Goal: Task Accomplishment & Management: Manage account settings

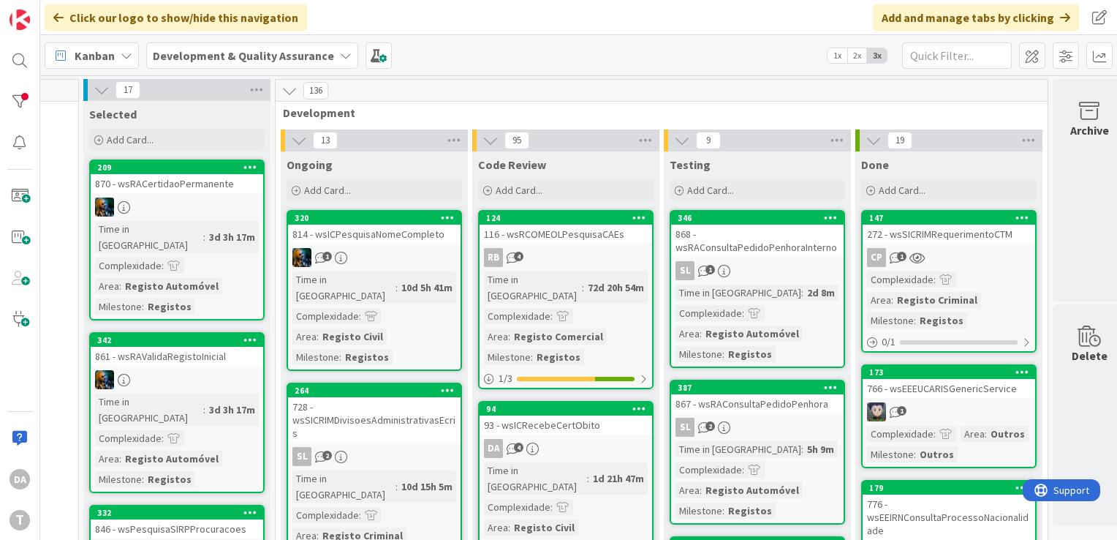
scroll to position [0, 137]
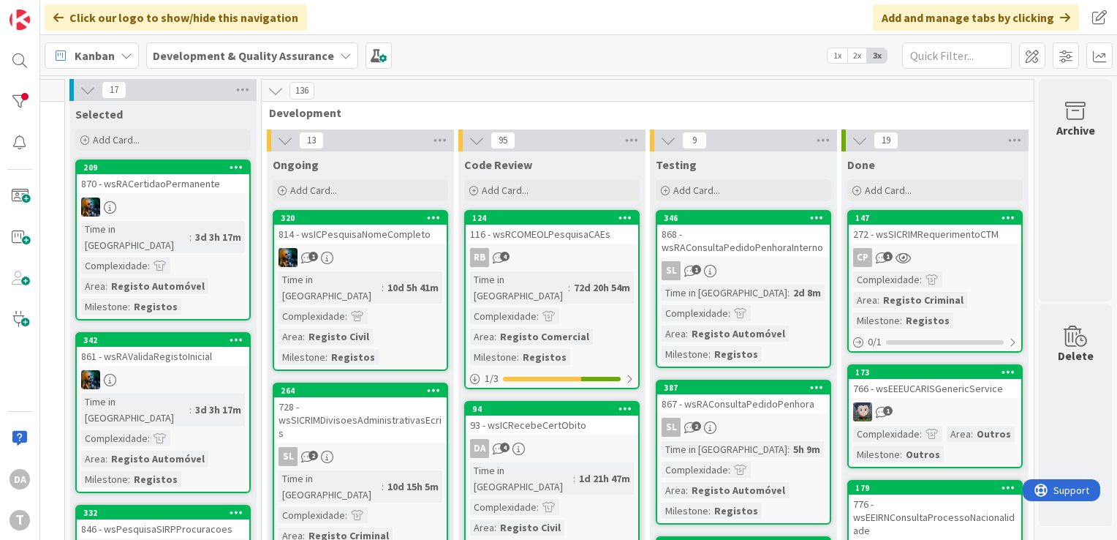
click at [952, 270] on link "147 272 - wsSICRIMRequerimentoCTM CP 1 Complexidade : Area : Registo Criminal M…" at bounding box center [934, 281] width 175 height 143
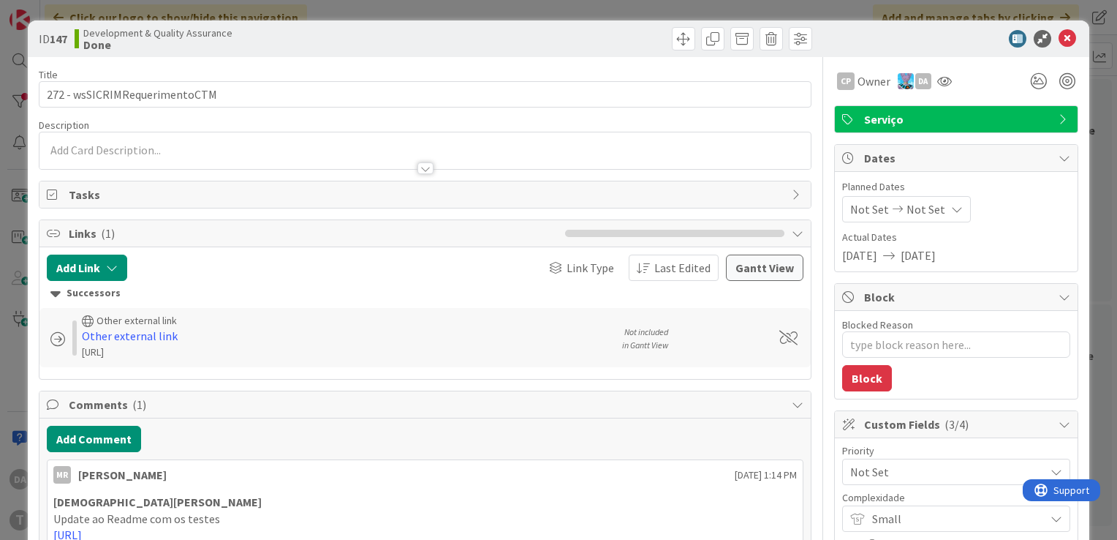
type textarea "x"
click at [107, 449] on button "Add Comment" at bounding box center [94, 439] width 94 height 26
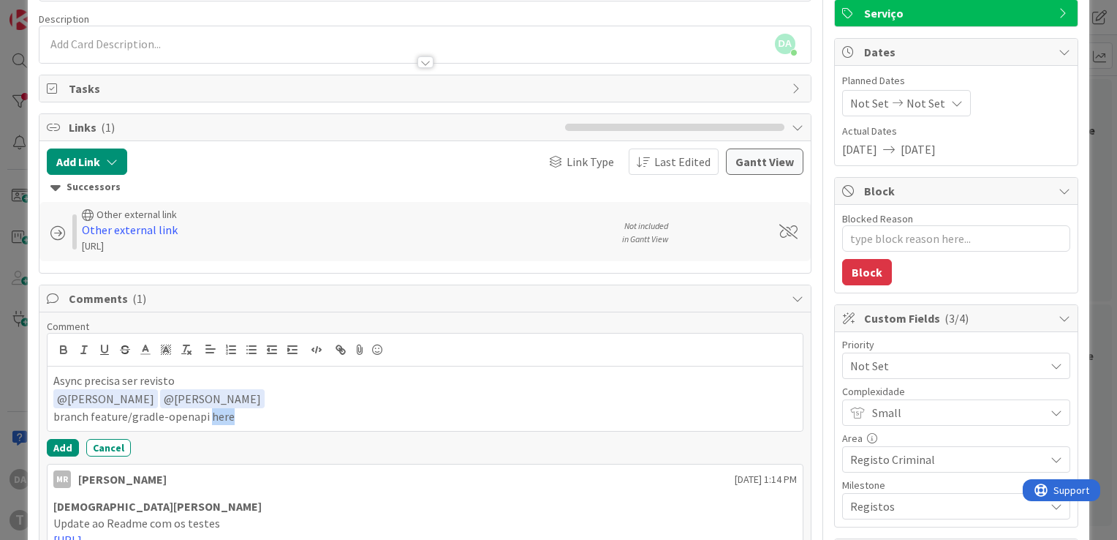
scroll to position [73, 0]
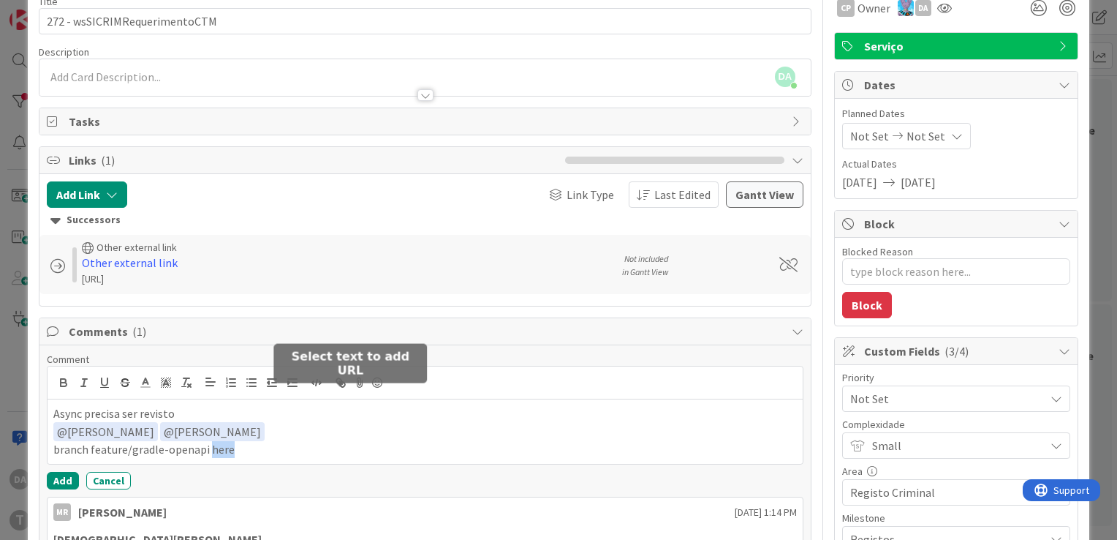
click at [339, 383] on icon "button" at bounding box center [338, 380] width 5 height 5
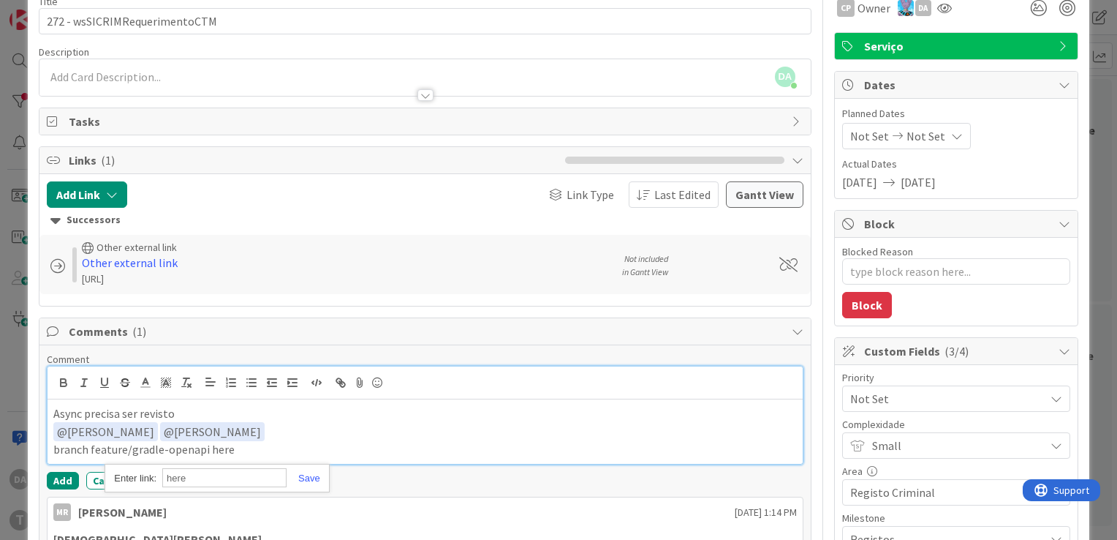
paste input "ttps://gitlab.apps.ktools.justica.local/naspp/esb/apps/reg/wssicrimrequerimento…"
type input "[URL]"
click at [311, 483] on link at bounding box center [304, 477] width 34 height 11
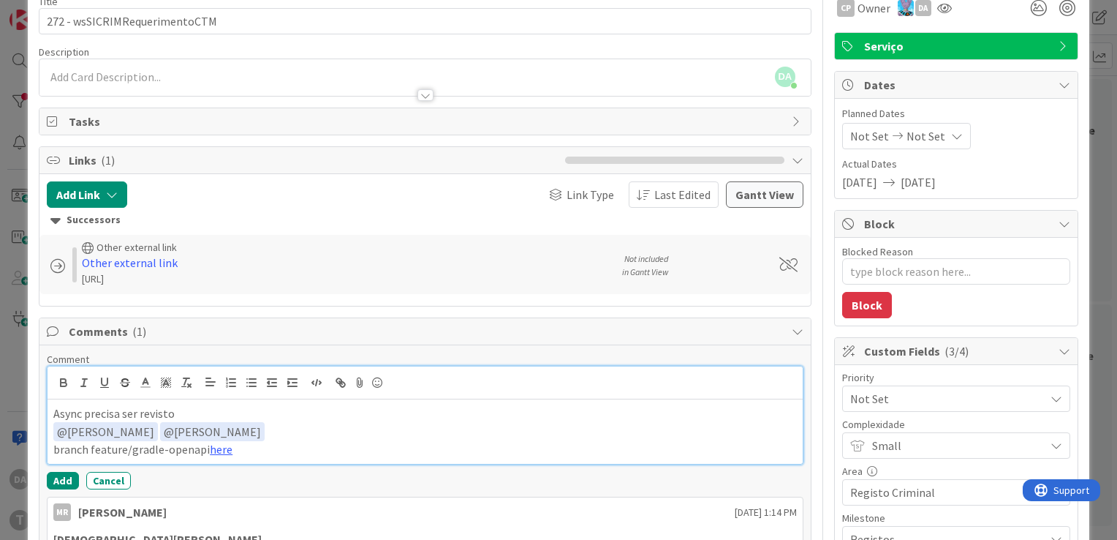
click at [345, 455] on p "branch feature/gradle-openapi here" at bounding box center [425, 449] width 744 height 17
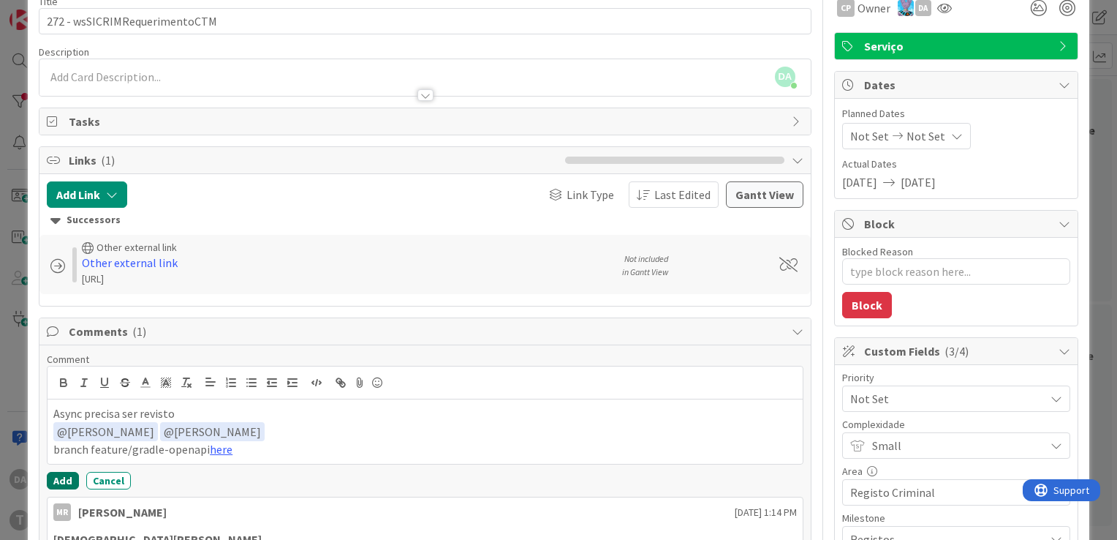
click at [64, 489] on button "Add" at bounding box center [63, 481] width 32 height 18
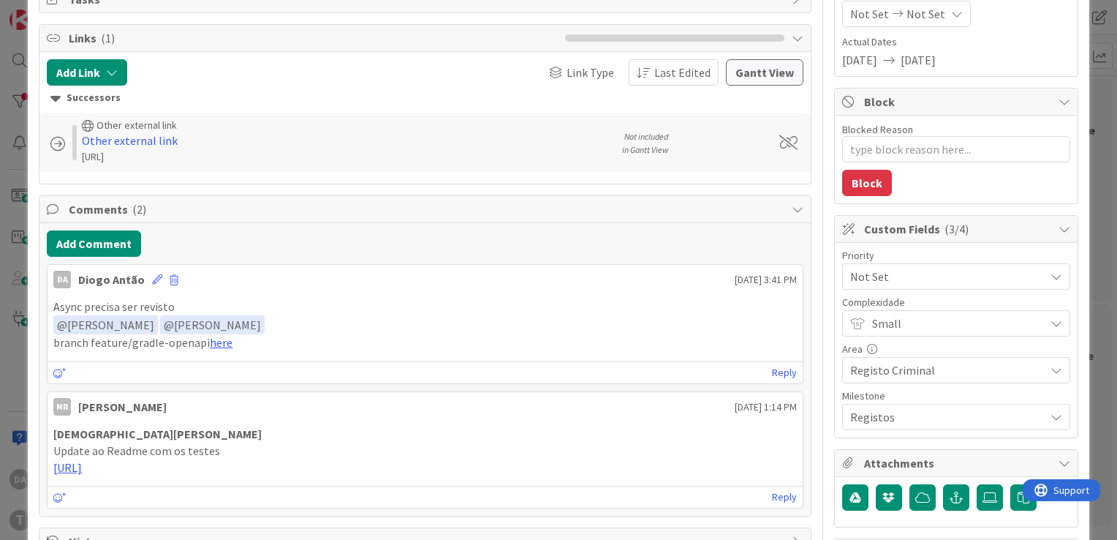
scroll to position [219, 0]
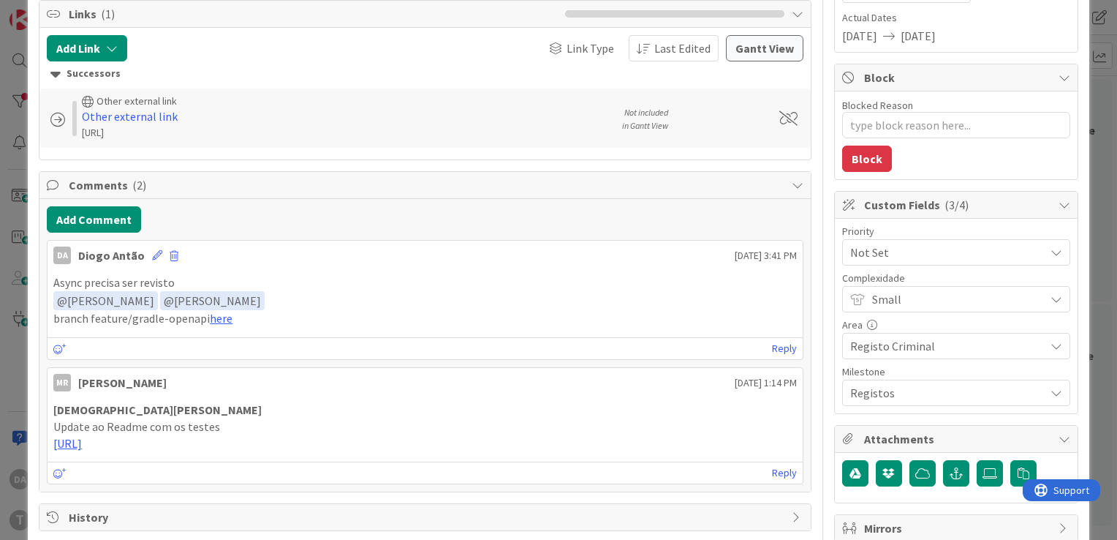
click at [899, 247] on span "Not Set" at bounding box center [943, 252] width 187 height 20
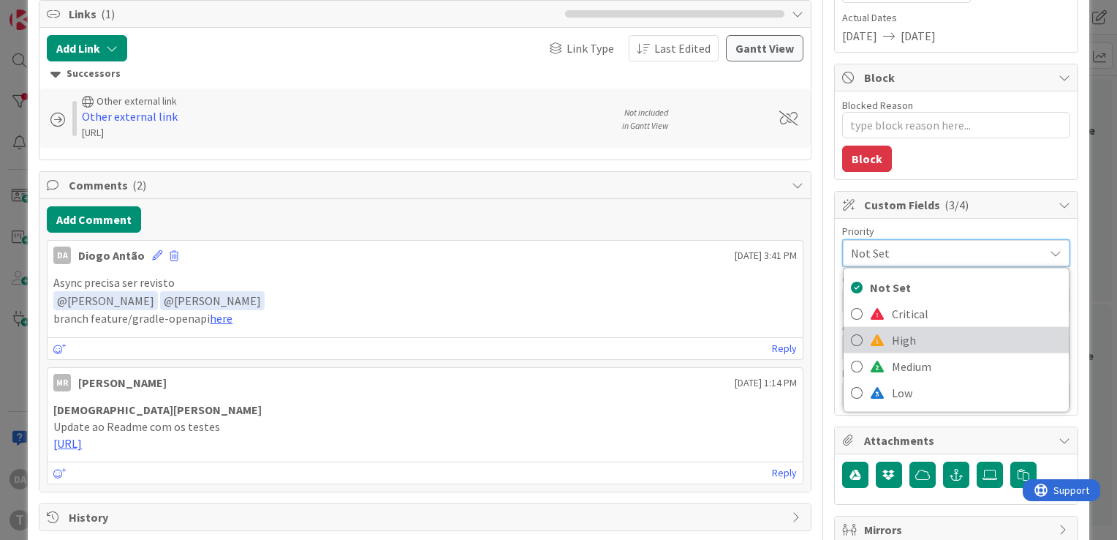
click at [912, 332] on span "High" at bounding box center [977, 340] width 170 height 22
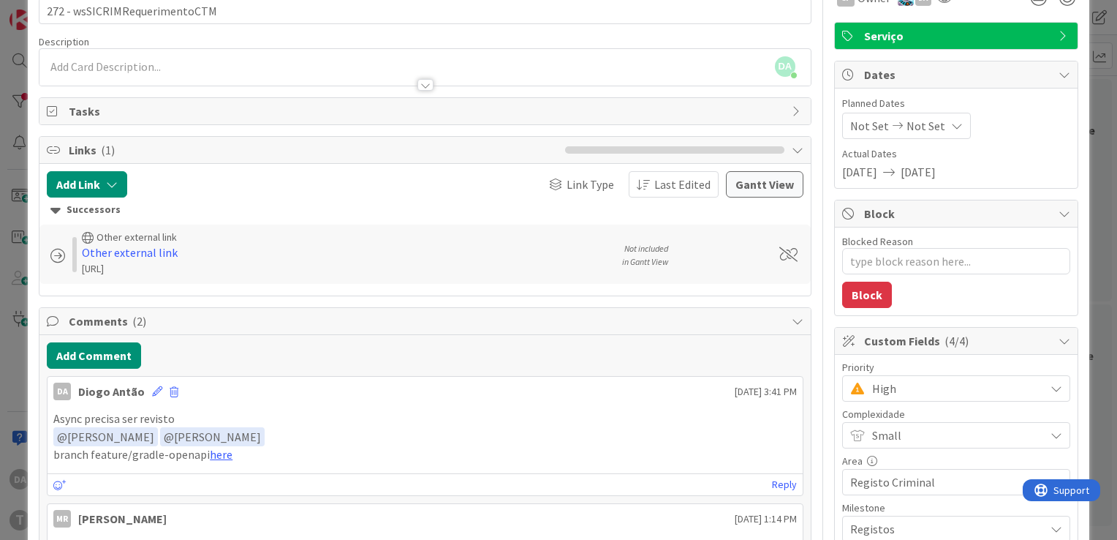
scroll to position [0, 0]
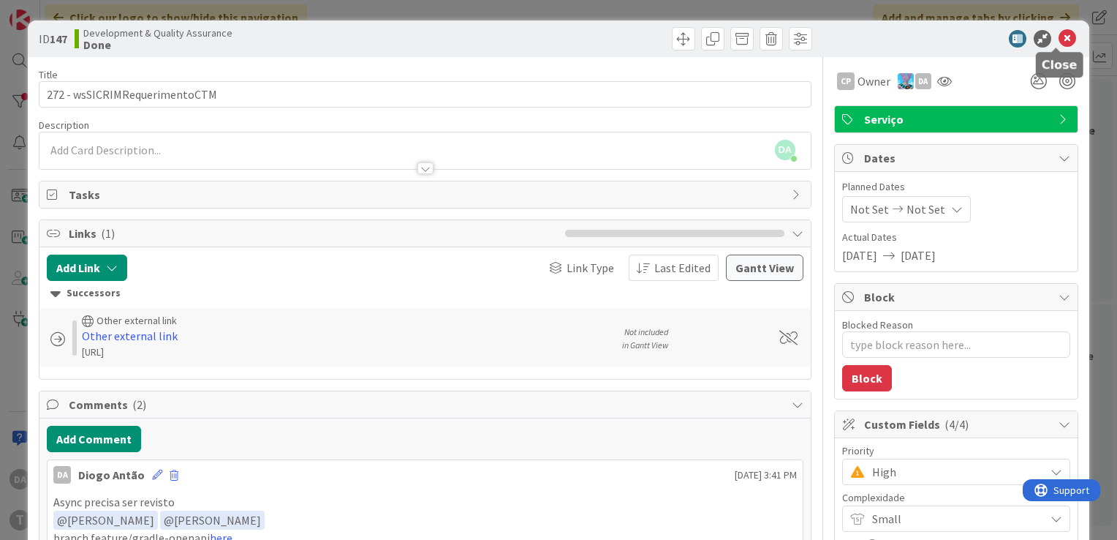
click at [1059, 34] on icon at bounding box center [1068, 39] width 18 height 18
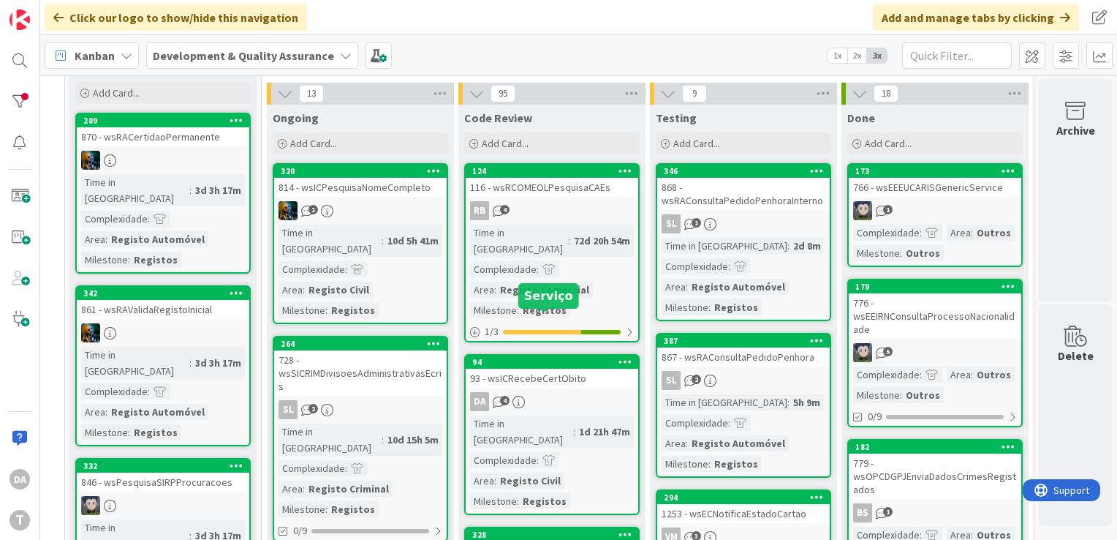
scroll to position [73, 137]
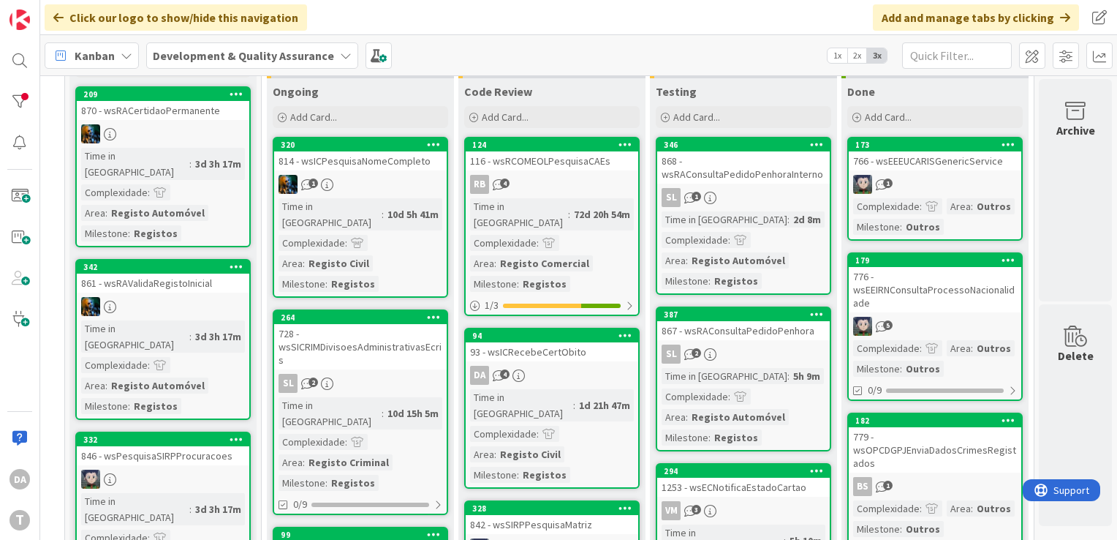
click at [942, 182] on div "1" at bounding box center [935, 184] width 173 height 19
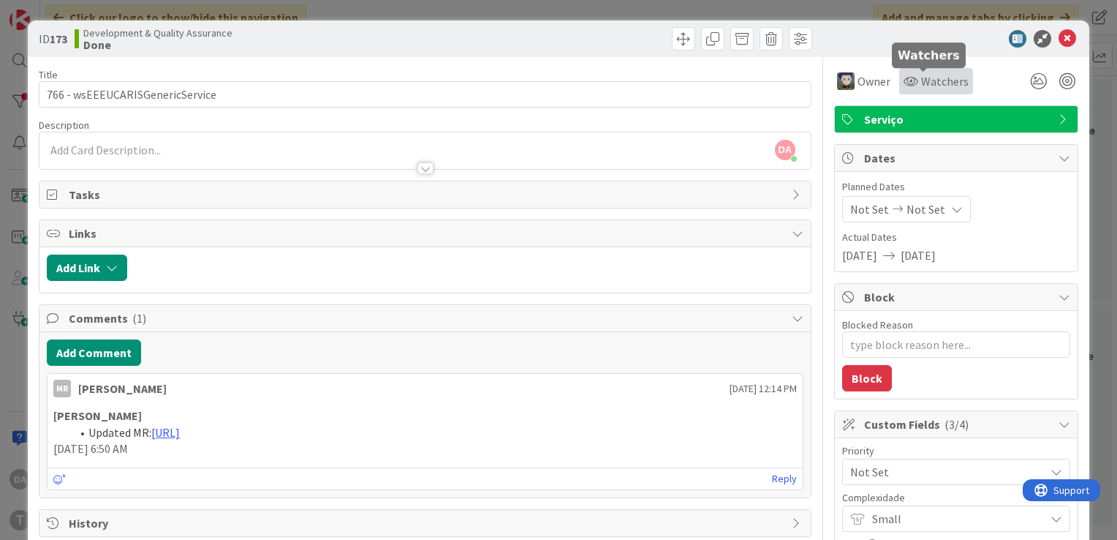
click at [921, 80] on span "Watchers" at bounding box center [945, 81] width 48 height 18
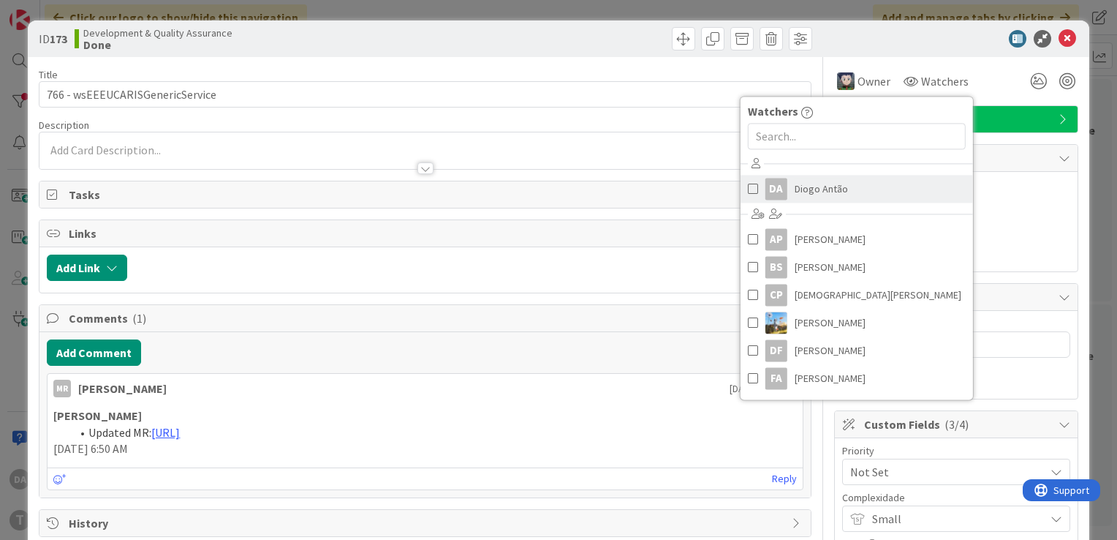
click at [748, 192] on span at bounding box center [753, 189] width 10 height 22
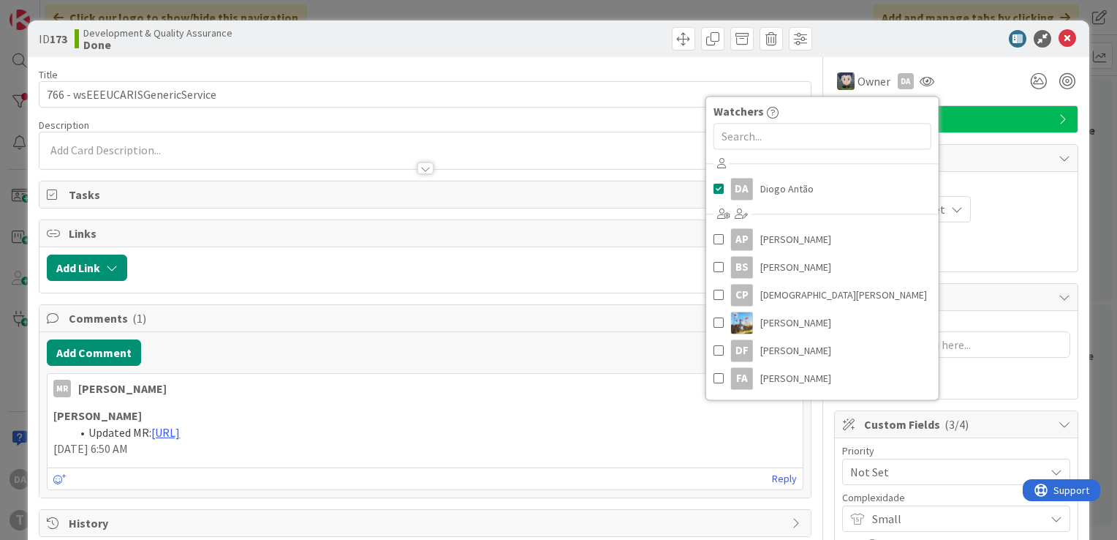
click at [912, 37] on div at bounding box center [949, 39] width 259 height 18
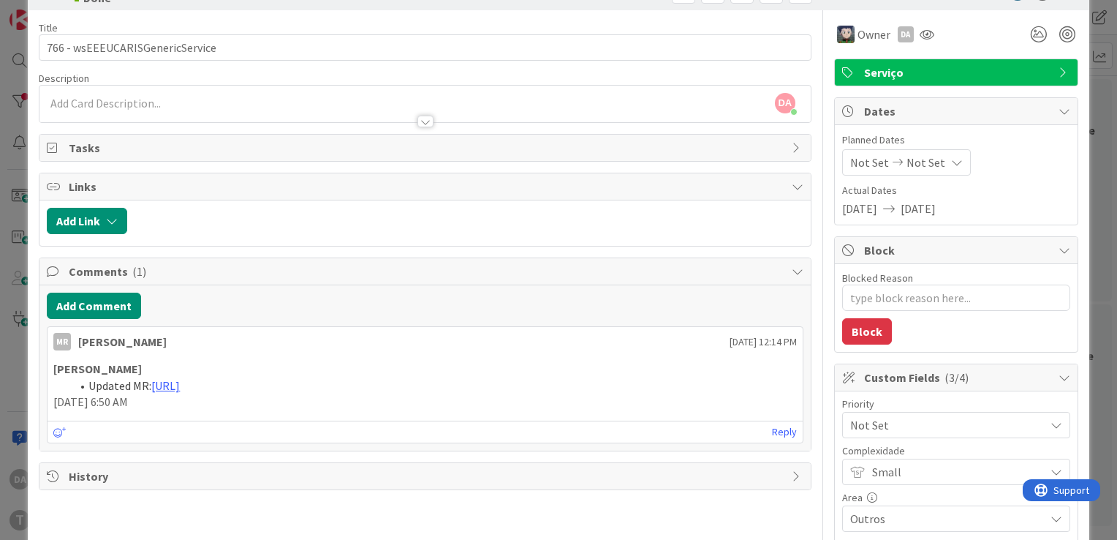
scroll to position [73, 0]
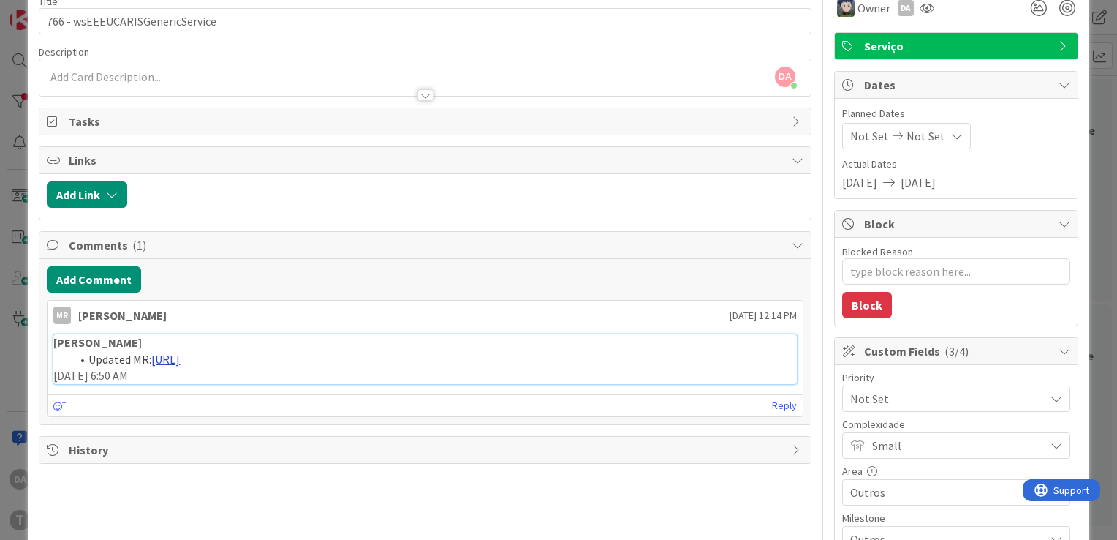
click at [180, 358] on link "[URL]" at bounding box center [165, 359] width 29 height 15
click at [7, 173] on div "ID 173 Development & Quality Assurance Done Title 31 / 128 766 - wsEEEUCARISGen…" at bounding box center [558, 270] width 1117 height 540
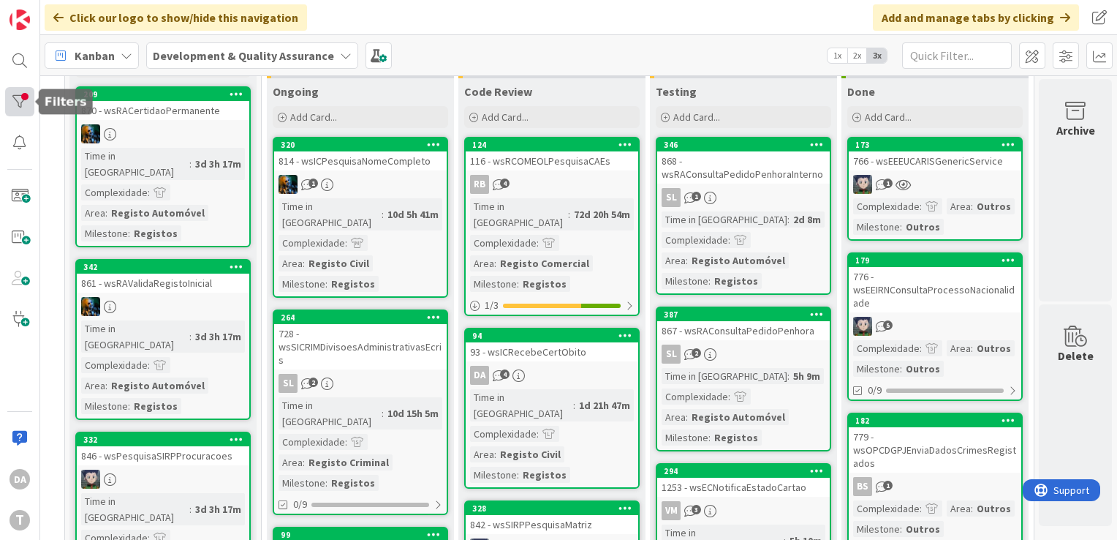
click at [17, 105] on div at bounding box center [19, 101] width 29 height 29
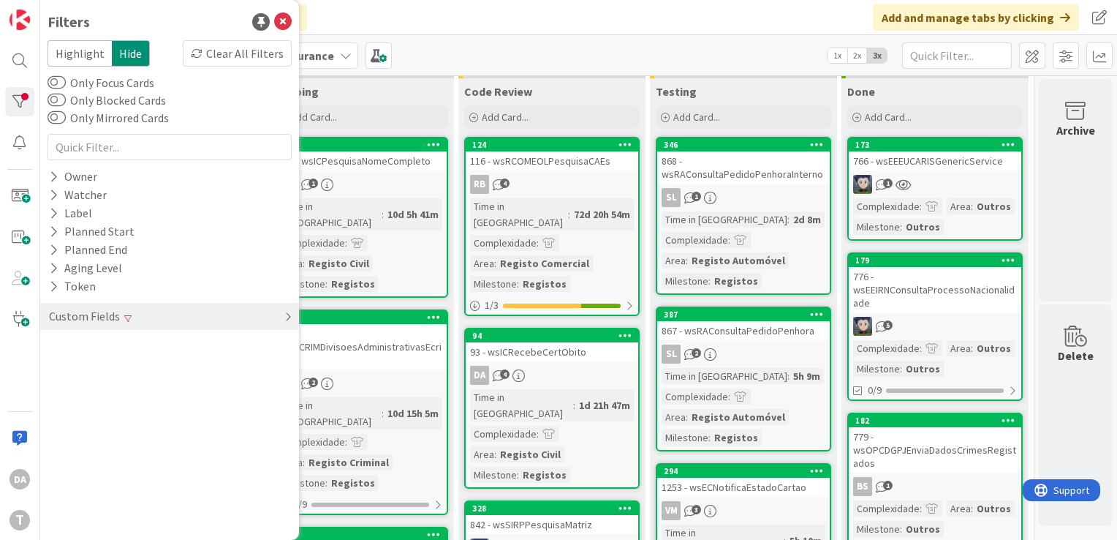
click at [108, 312] on div "Custom Fields" at bounding box center [85, 316] width 74 height 18
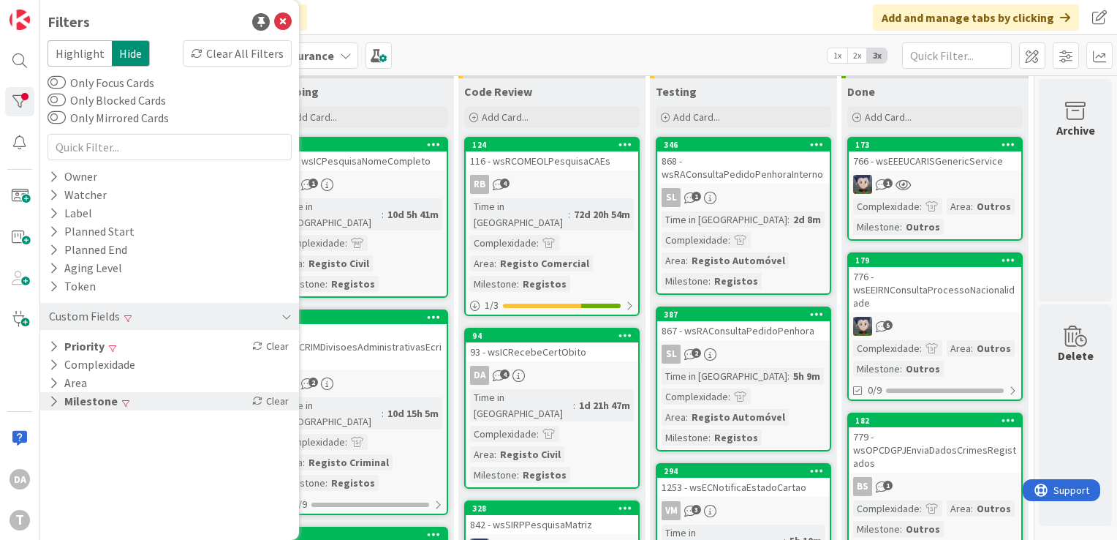
click at [91, 408] on button "Milestone" at bounding box center [84, 401] width 72 height 18
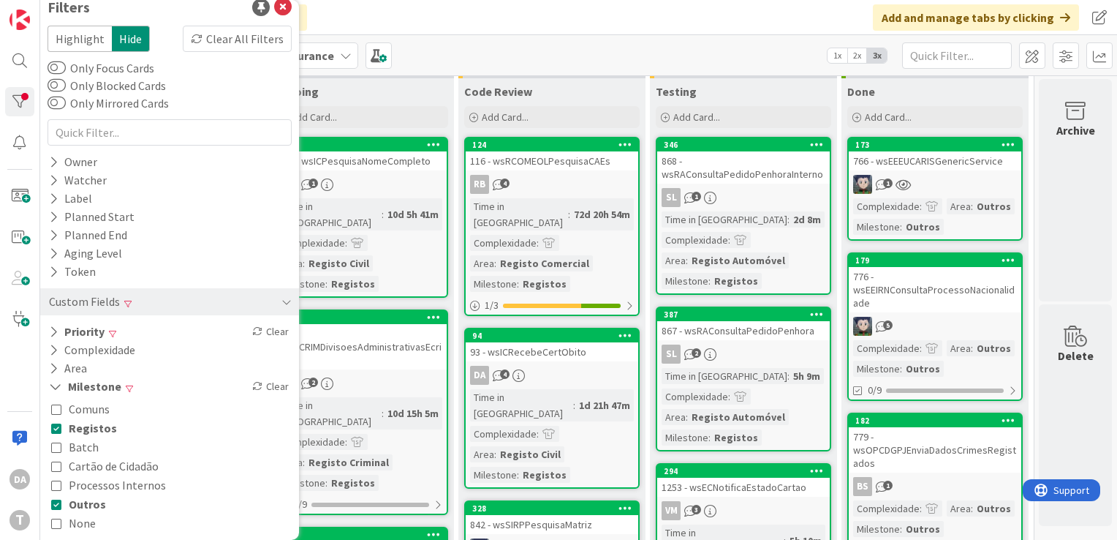
scroll to position [21, 0]
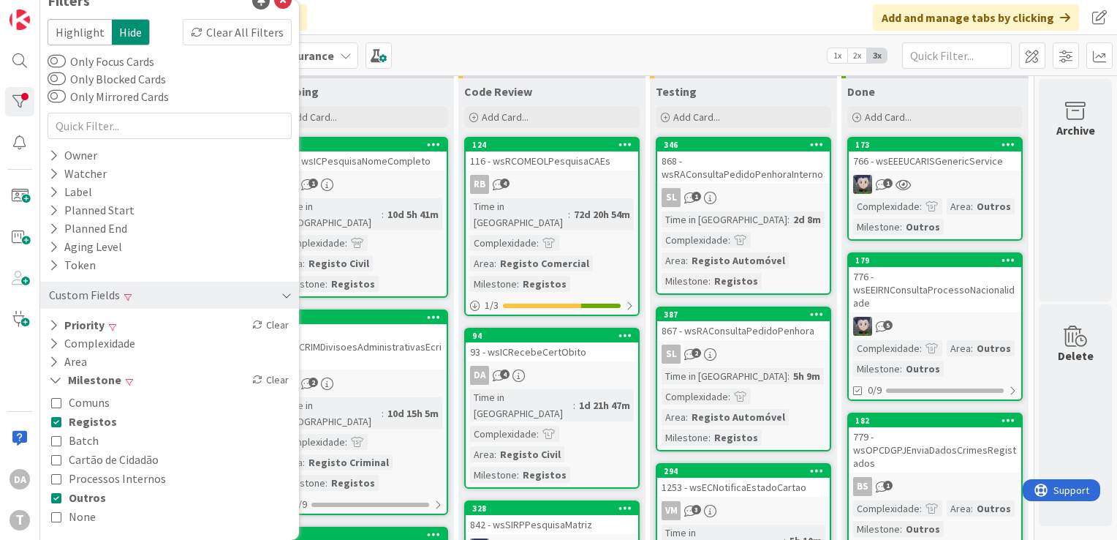
click at [281, 294] on icon at bounding box center [286, 296] width 10 height 12
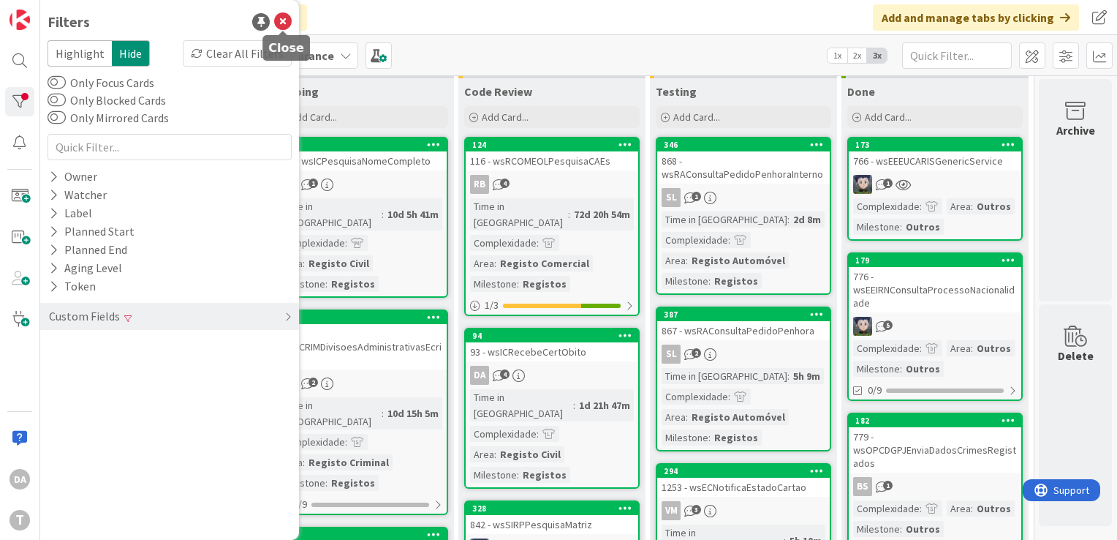
click at [287, 17] on icon at bounding box center [283, 22] width 18 height 18
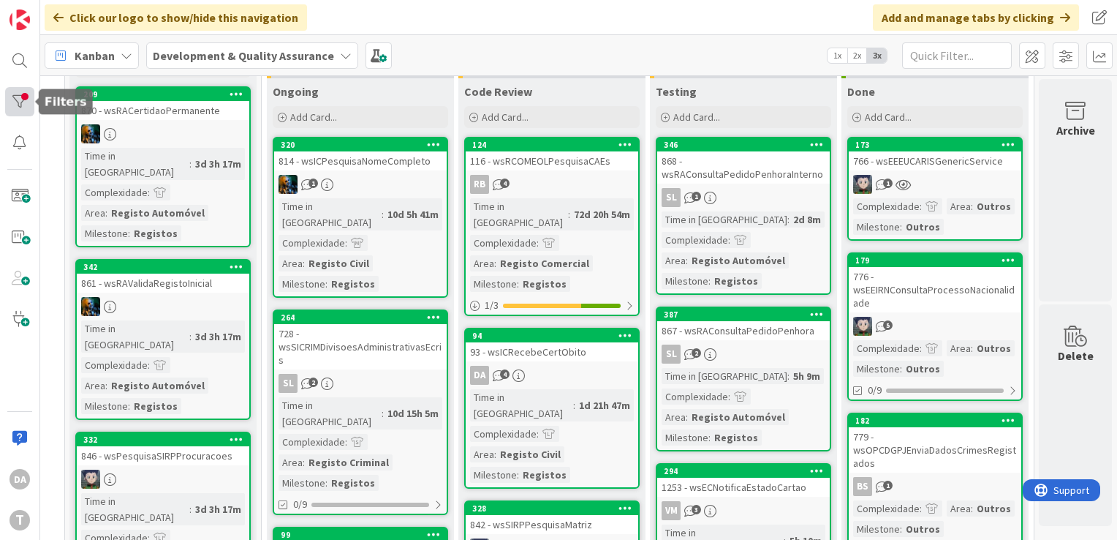
click at [21, 100] on div at bounding box center [19, 101] width 29 height 29
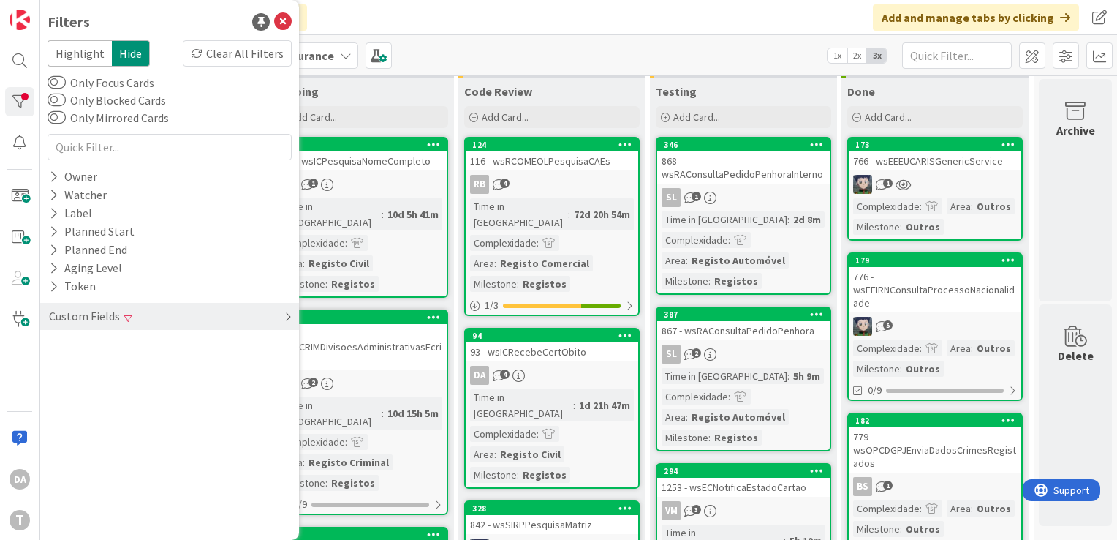
click at [97, 313] on div "Custom Fields" at bounding box center [85, 316] width 74 height 18
click at [83, 190] on div "Watcher" at bounding box center [78, 195] width 61 height 18
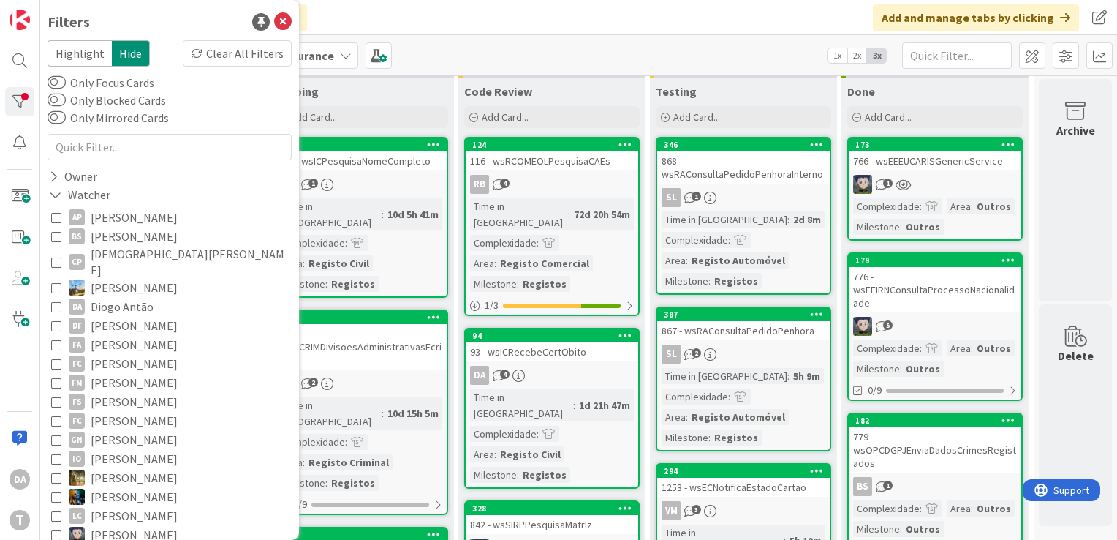
click at [56, 301] on icon at bounding box center [56, 306] width 10 height 10
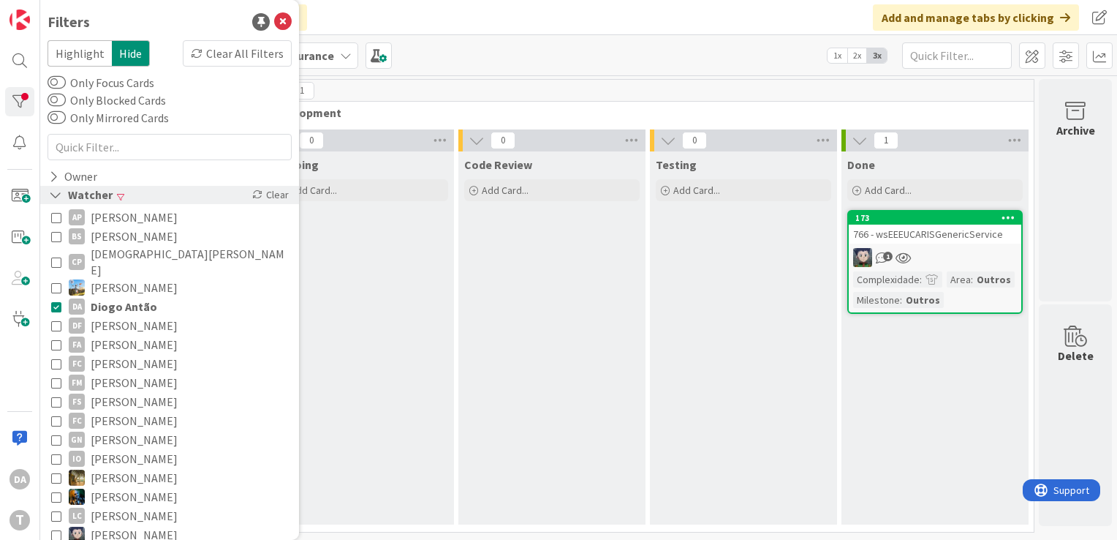
click at [56, 194] on icon at bounding box center [55, 195] width 13 height 12
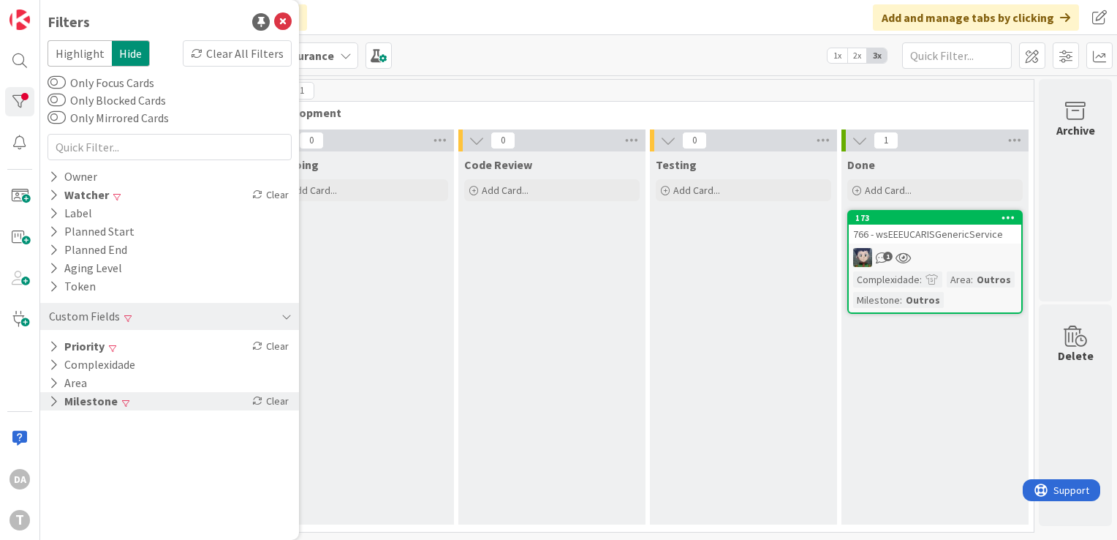
click at [50, 398] on icon at bounding box center [54, 401] width 10 height 12
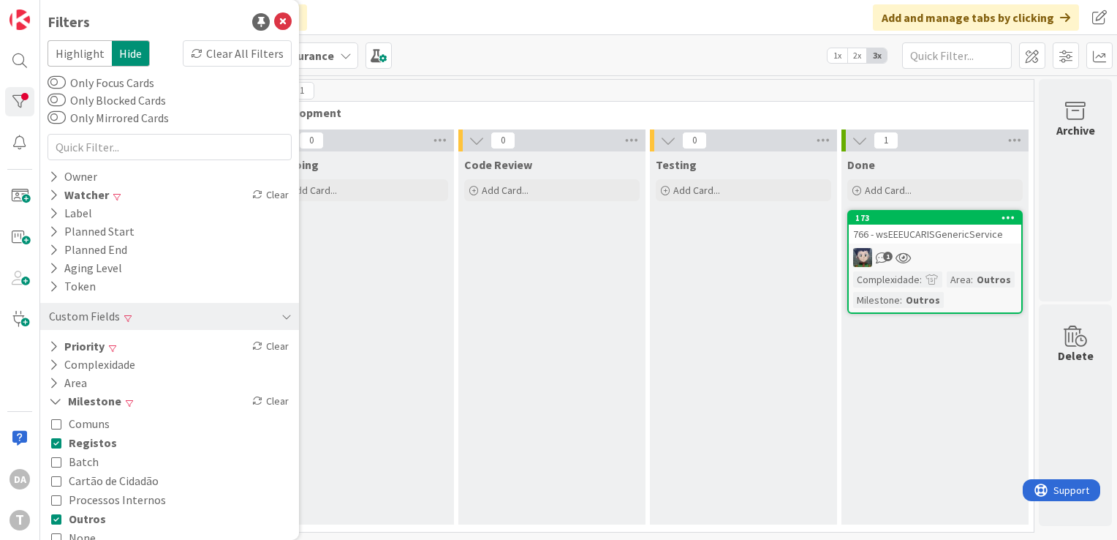
click at [59, 445] on icon at bounding box center [56, 442] width 10 height 10
click at [58, 516] on icon at bounding box center [56, 518] width 10 height 10
click at [54, 400] on icon at bounding box center [55, 401] width 13 height 12
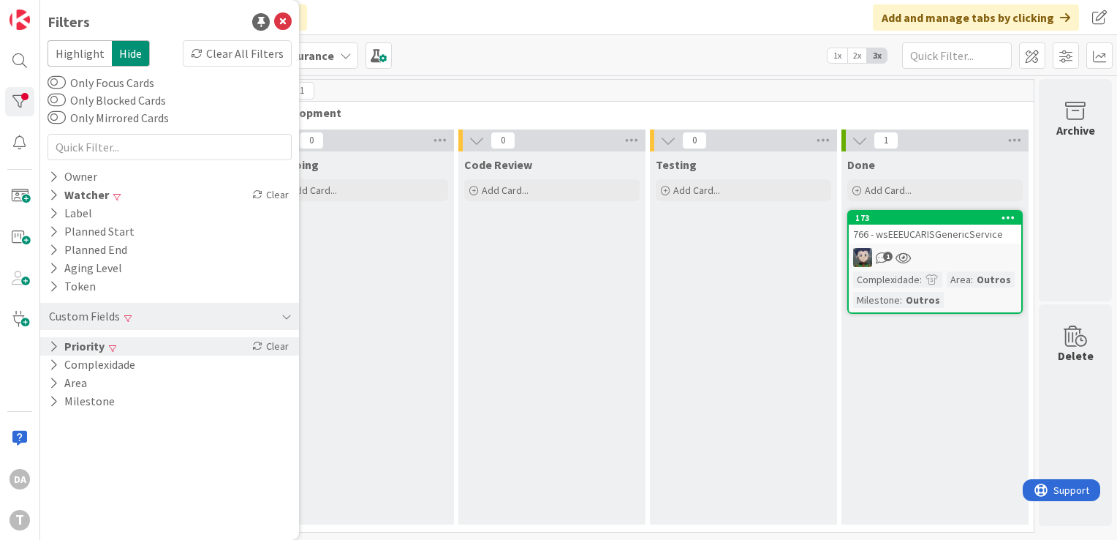
click at [60, 344] on button "Priority" at bounding box center [77, 346] width 58 height 18
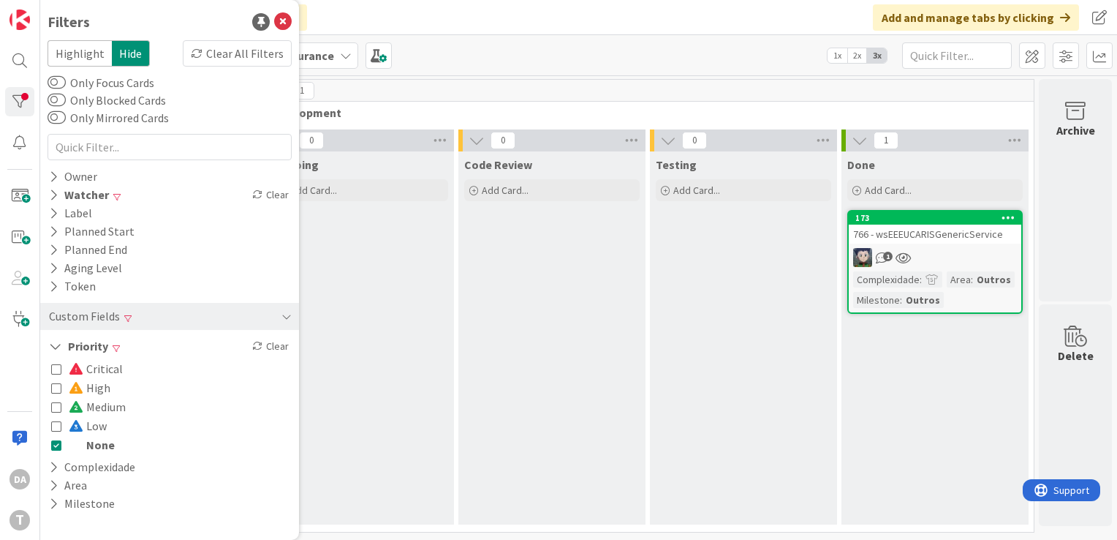
click at [54, 443] on icon at bounding box center [56, 444] width 10 height 10
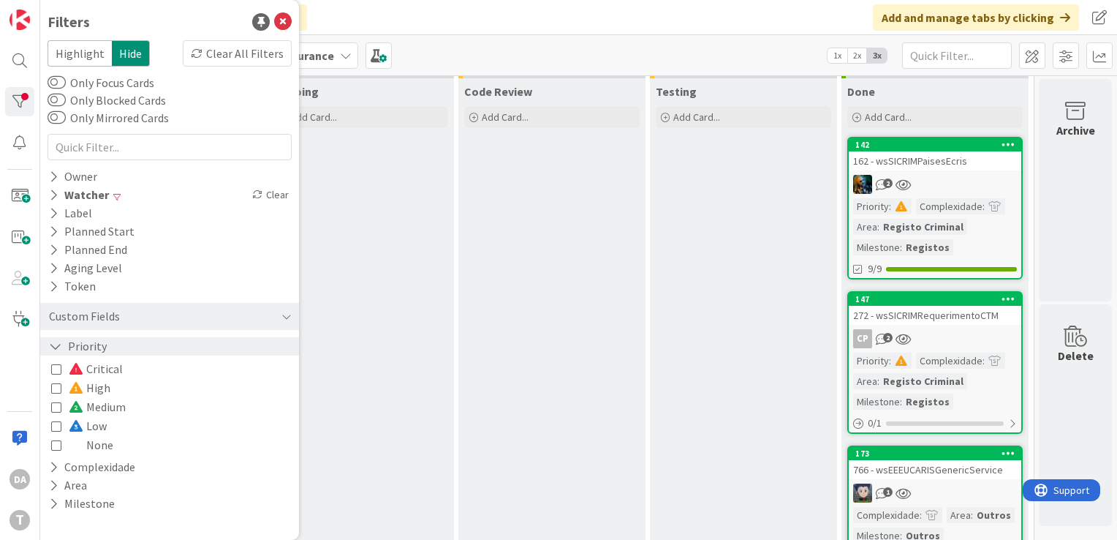
click at [56, 347] on icon at bounding box center [55, 346] width 13 height 12
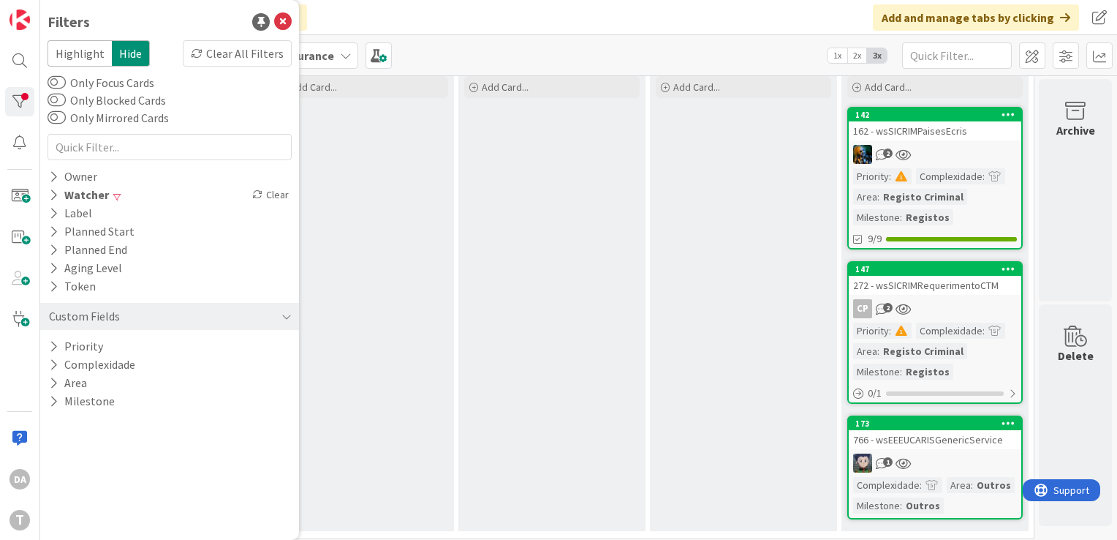
scroll to position [118, 137]
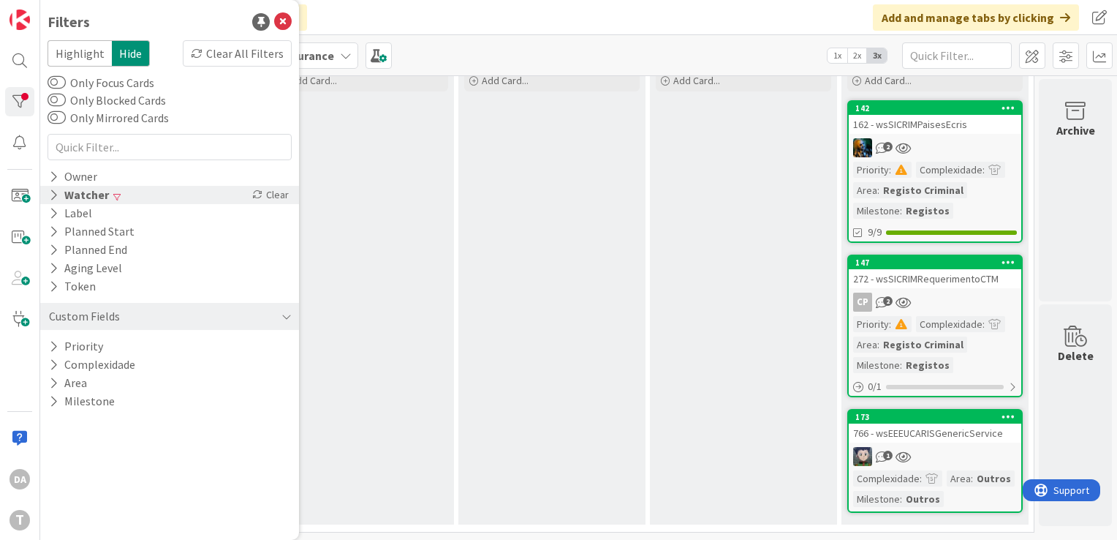
click at [56, 194] on icon at bounding box center [54, 195] width 10 height 12
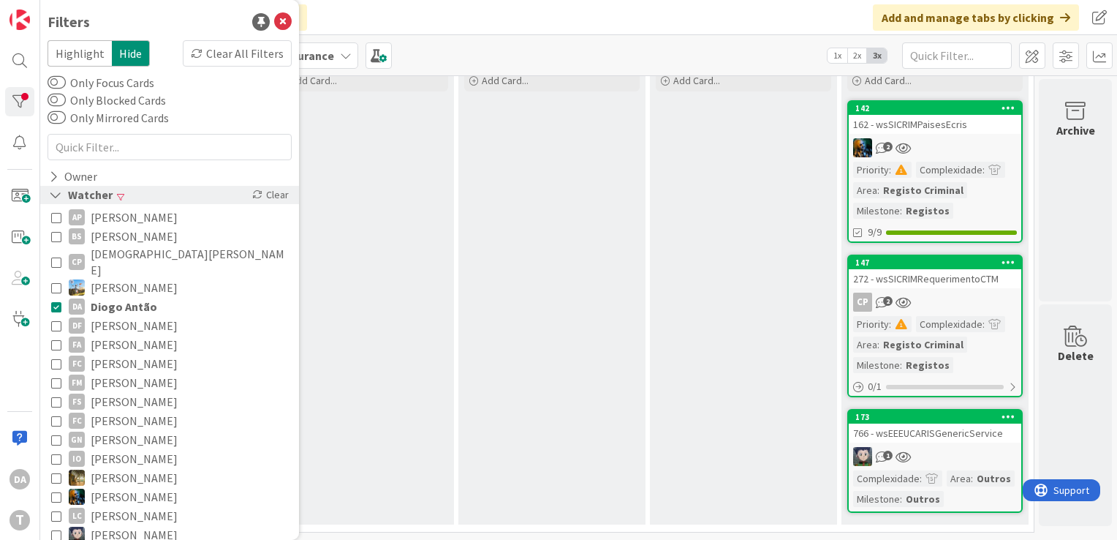
click at [56, 194] on icon at bounding box center [55, 195] width 13 height 12
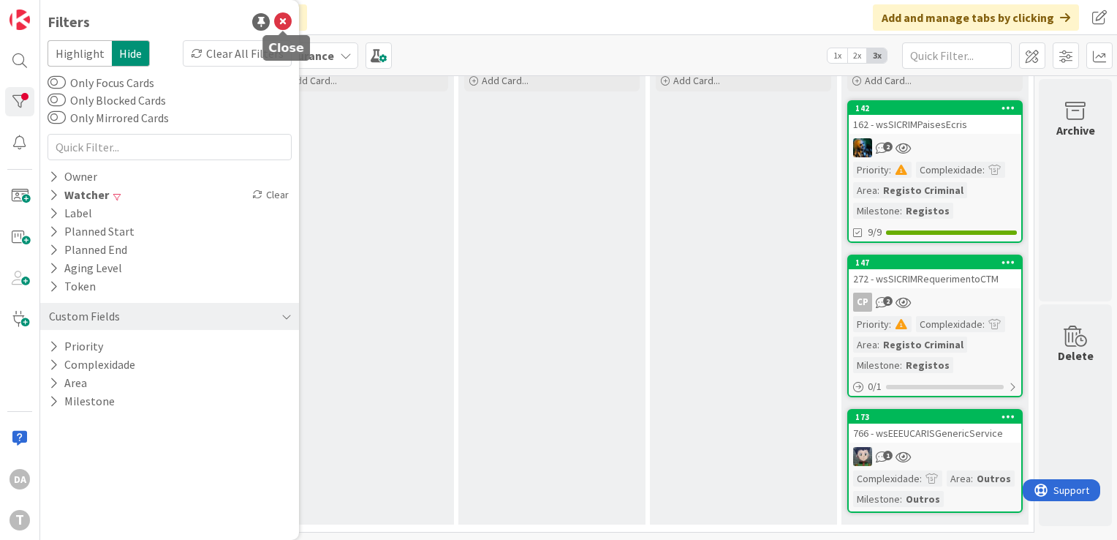
click at [286, 27] on icon at bounding box center [283, 22] width 18 height 18
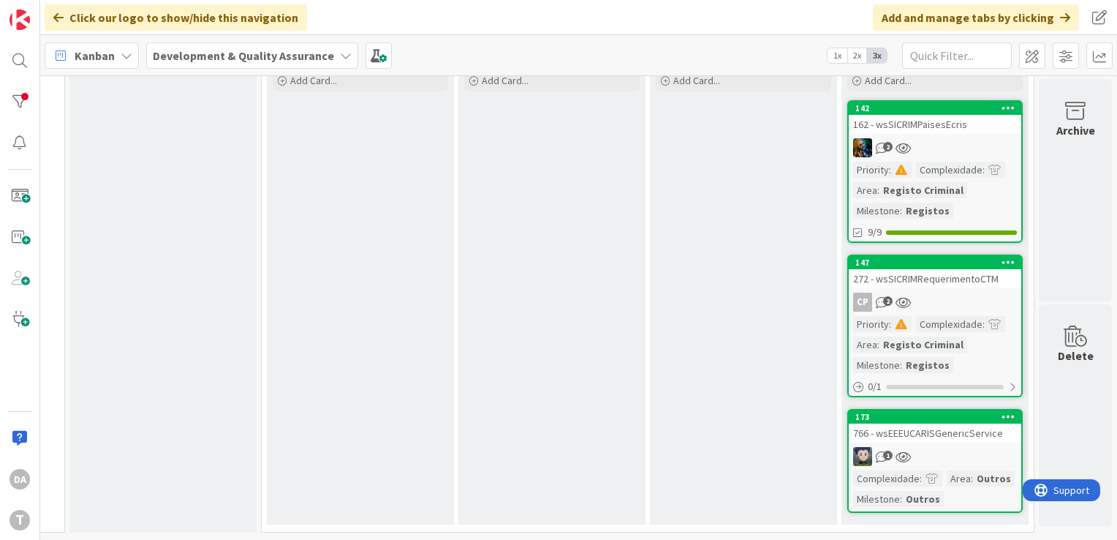
click at [935, 138] on div "2" at bounding box center [935, 147] width 173 height 19
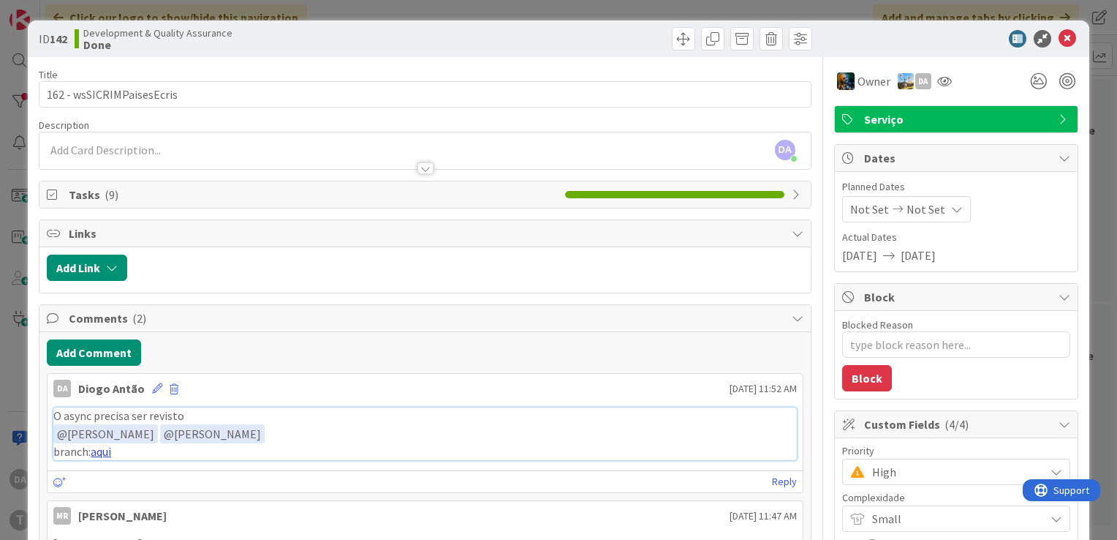
click at [105, 449] on link "aqui" at bounding box center [101, 451] width 20 height 15
click at [1059, 36] on icon at bounding box center [1068, 39] width 18 height 18
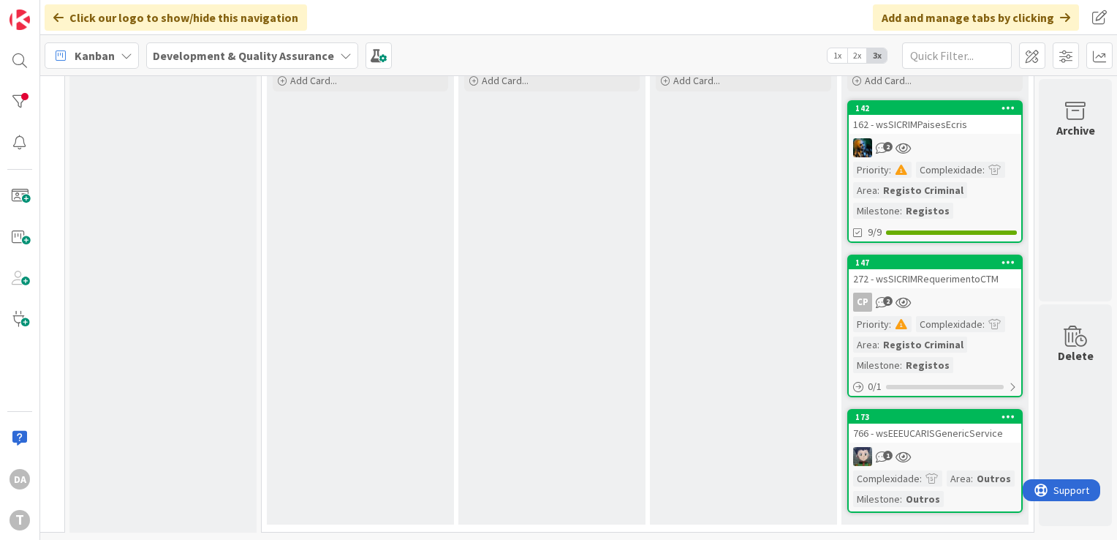
click at [948, 292] on div "CP 2" at bounding box center [935, 301] width 173 height 19
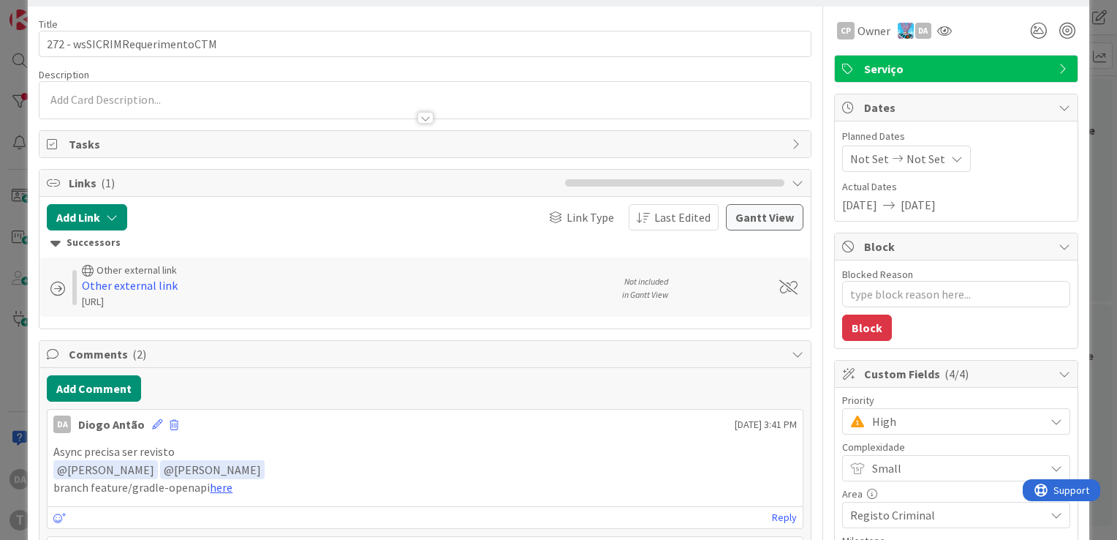
scroll to position [73, 0]
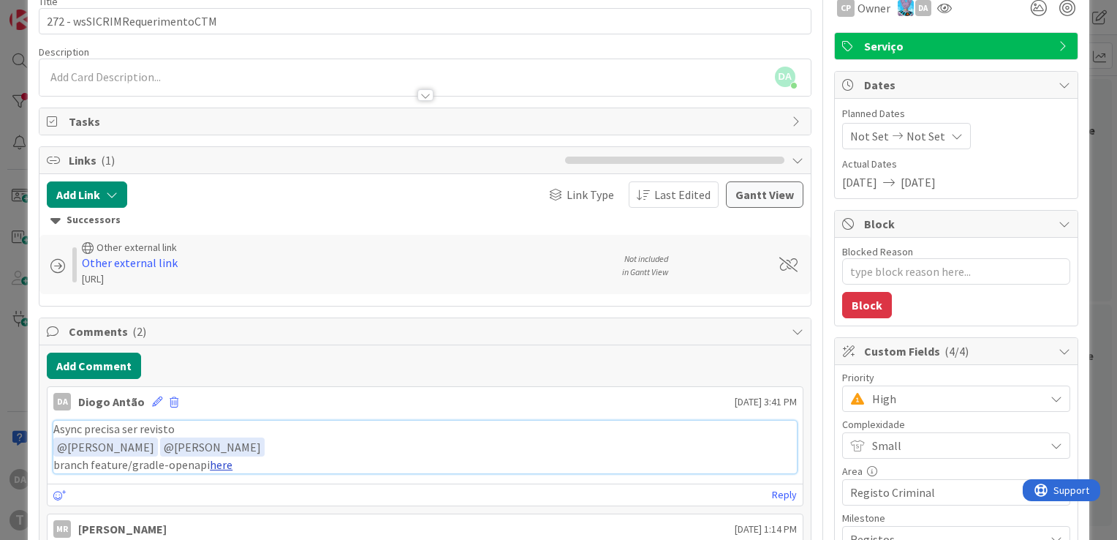
click at [212, 472] on link "here" at bounding box center [221, 464] width 23 height 15
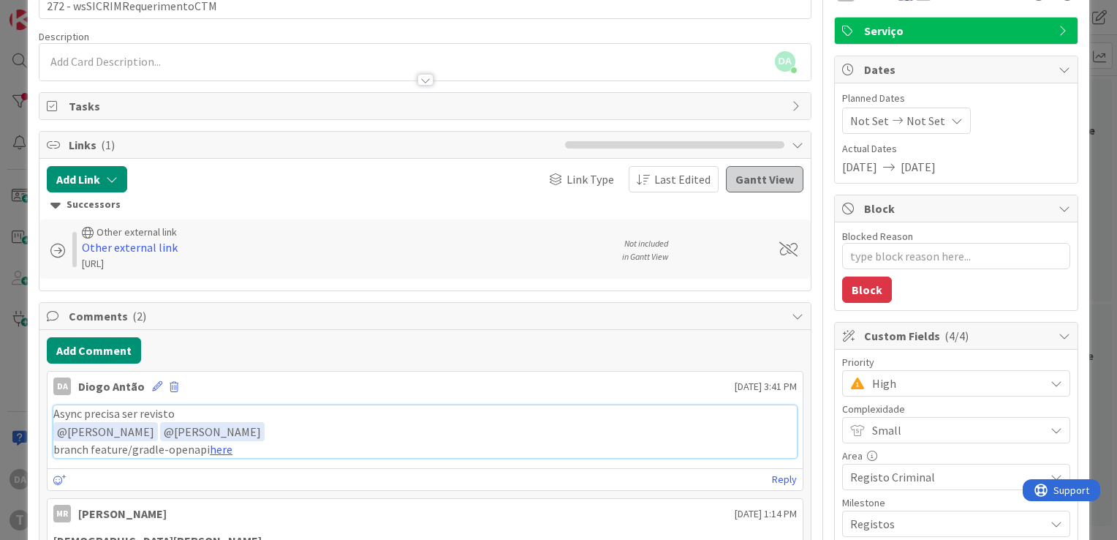
scroll to position [0, 0]
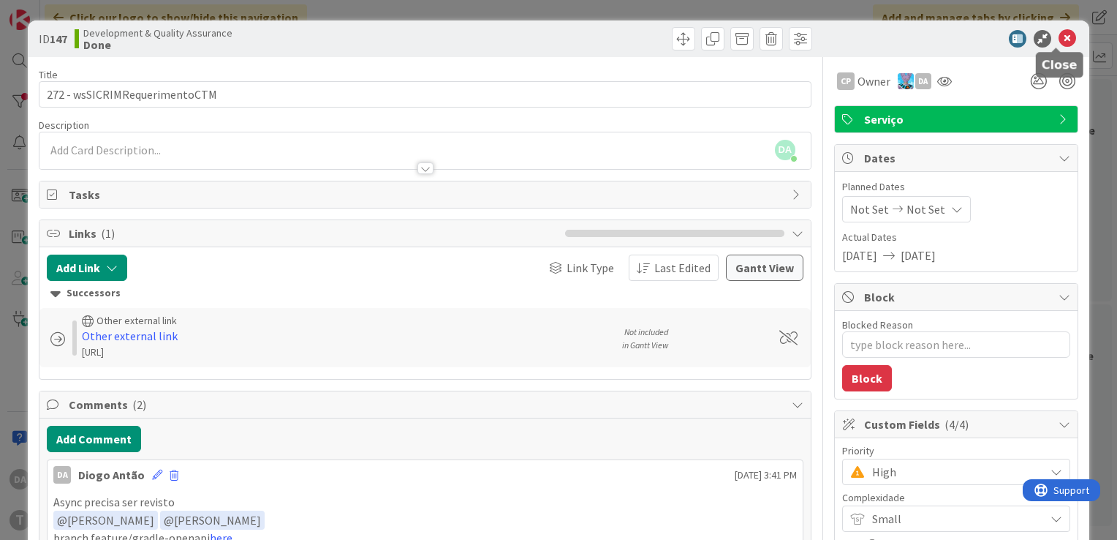
click at [1059, 39] on icon at bounding box center [1068, 39] width 18 height 18
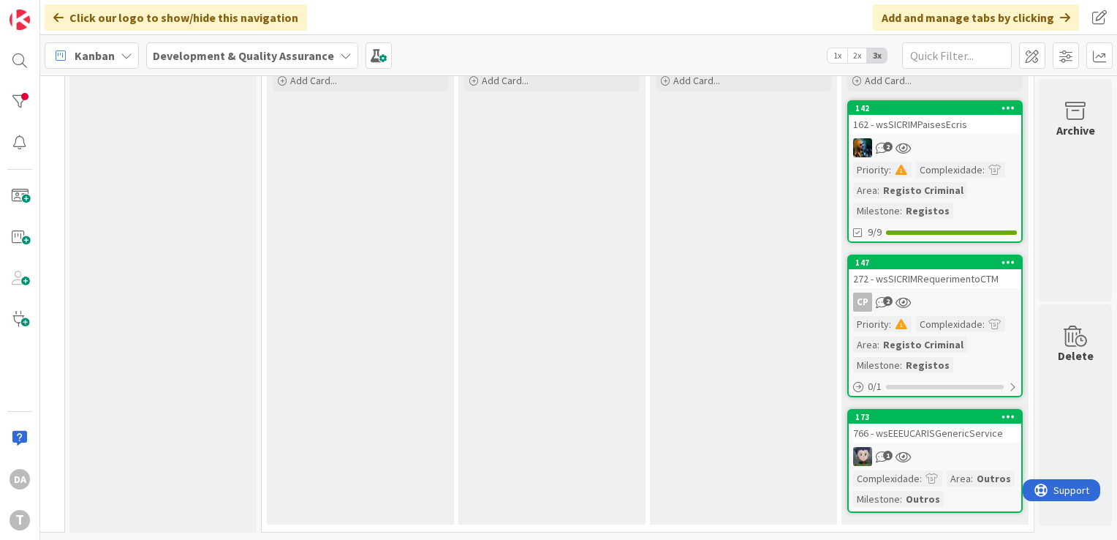
click at [965, 447] on div "1" at bounding box center [935, 456] width 173 height 19
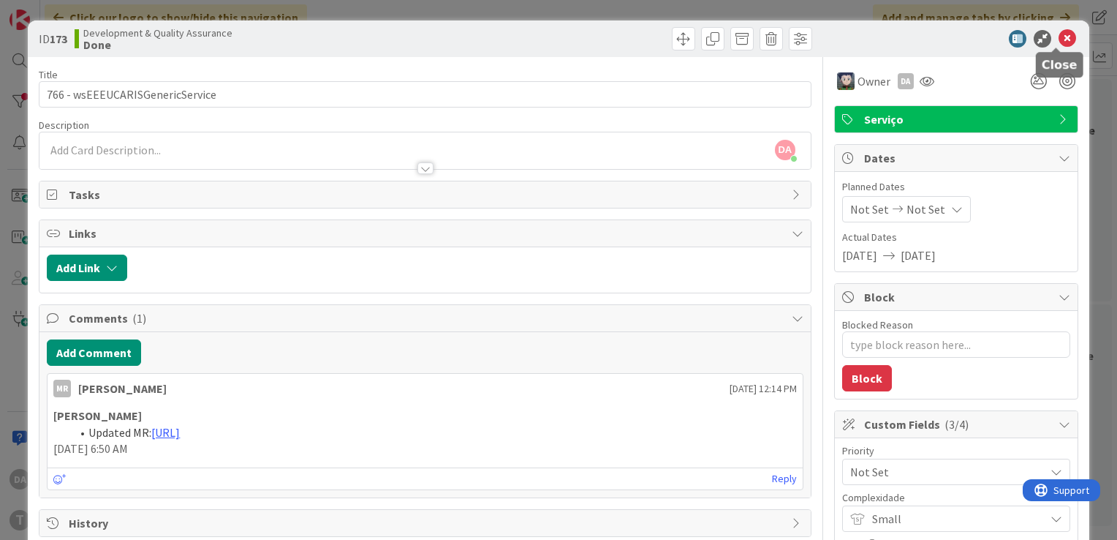
click at [1059, 39] on icon at bounding box center [1068, 39] width 18 height 18
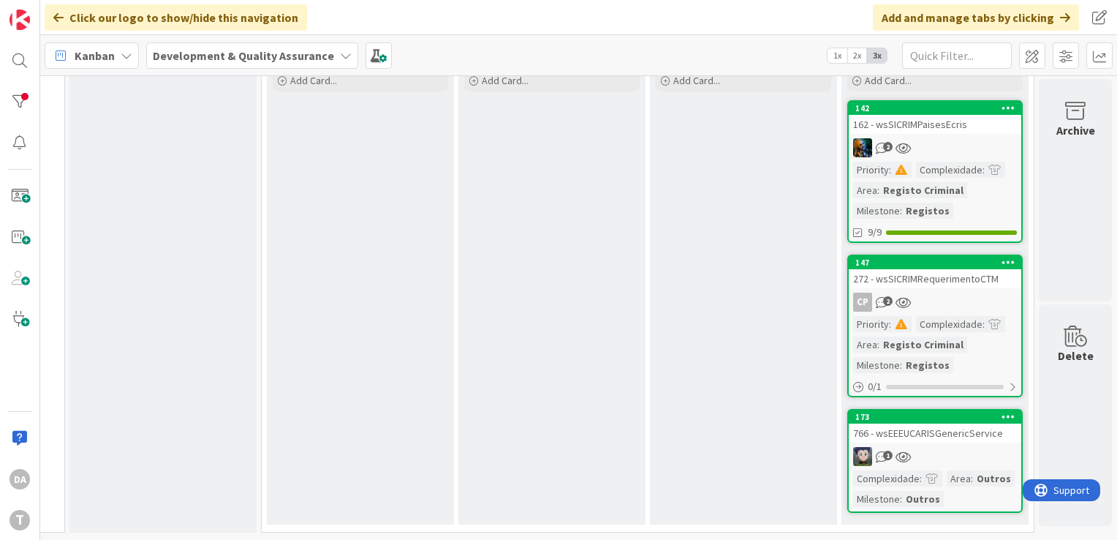
click at [933, 448] on div "1" at bounding box center [935, 456] width 173 height 19
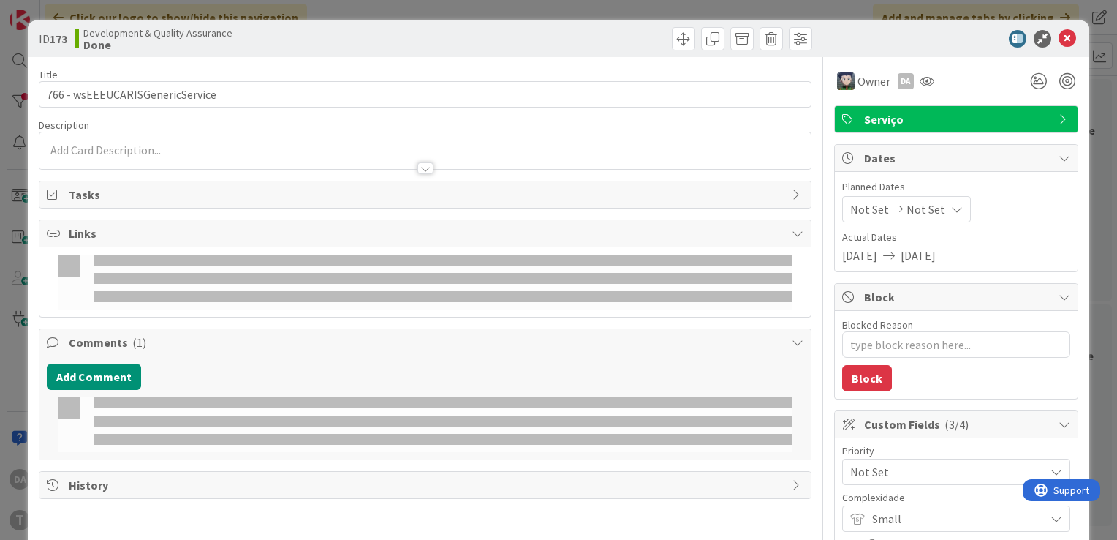
type textarea "x"
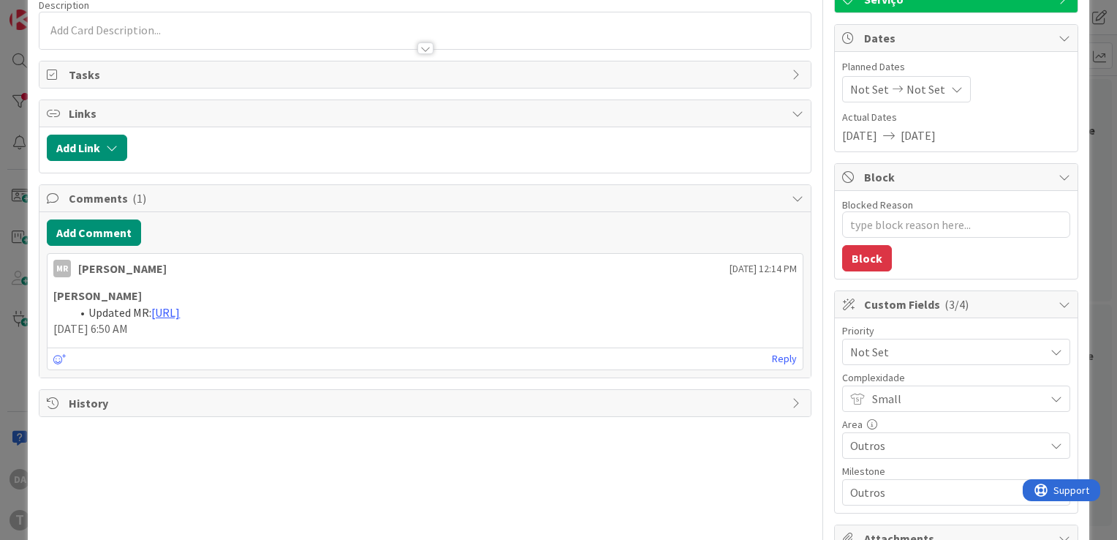
scroll to position [146, 0]
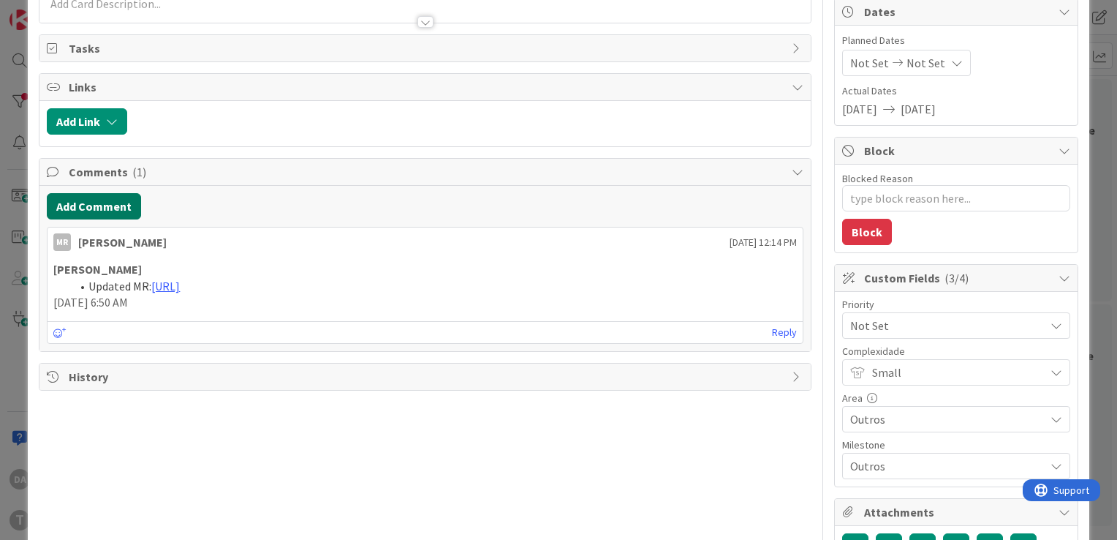
click at [99, 202] on button "Add Comment" at bounding box center [94, 206] width 94 height 26
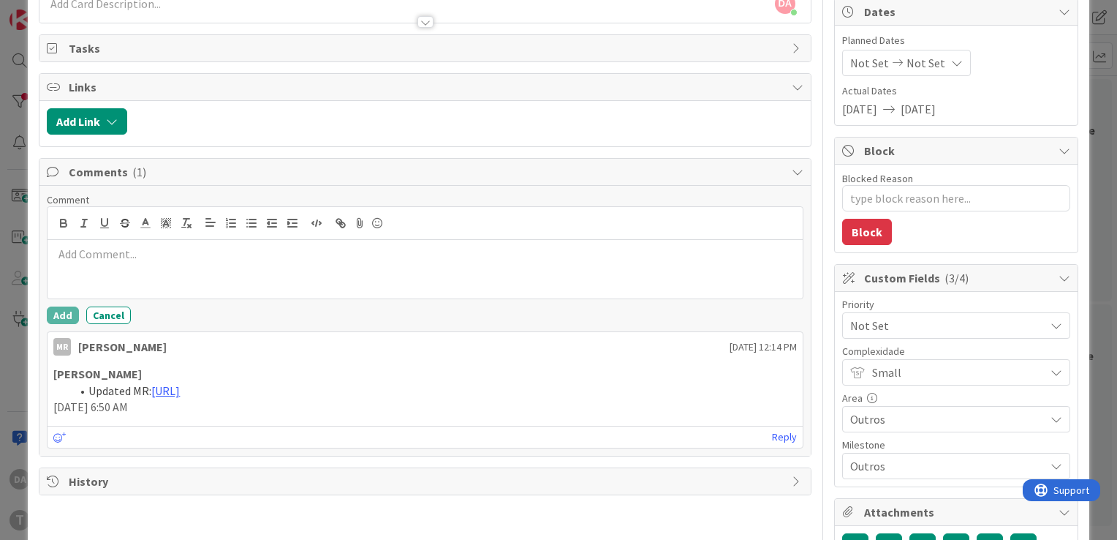
click at [228, 254] on p at bounding box center [425, 254] width 744 height 17
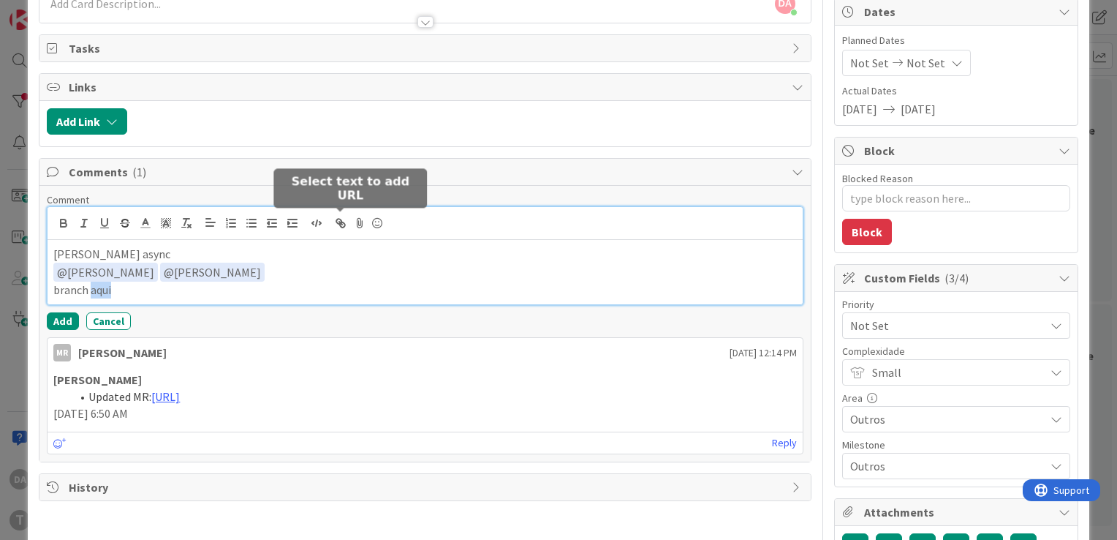
click at [337, 216] on icon "button" at bounding box center [340, 222] width 13 height 13
paste input "[URL]"
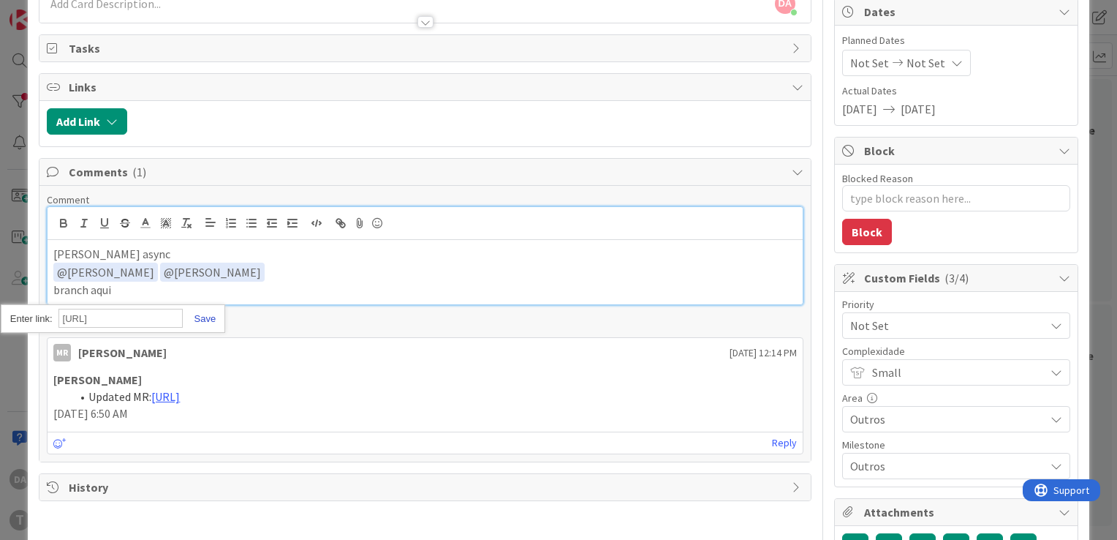
type input "[URL]"
click at [206, 317] on link at bounding box center [200, 318] width 34 height 11
click at [66, 319] on button "Add" at bounding box center [63, 321] width 32 height 18
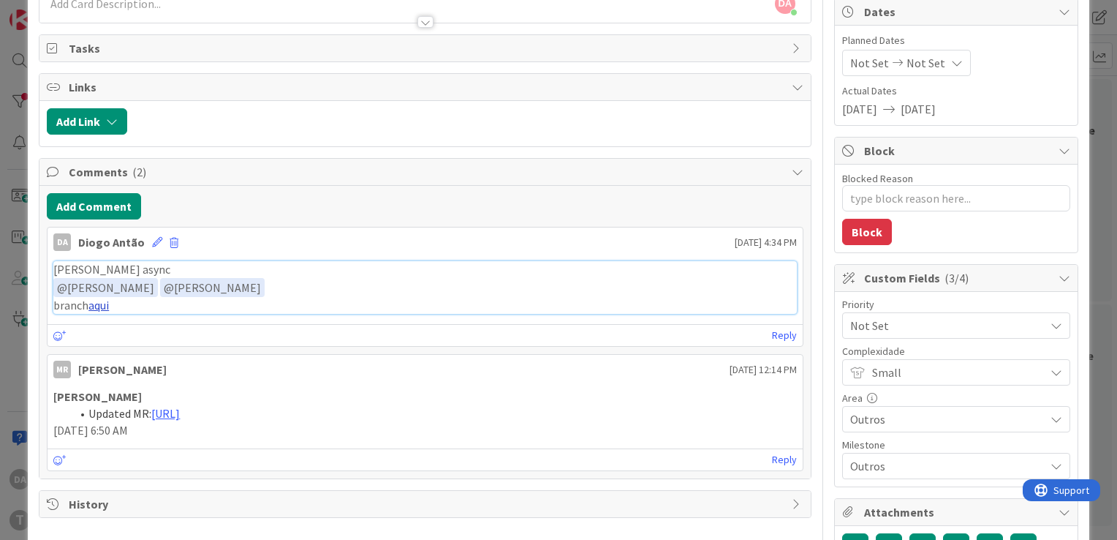
click at [102, 306] on link "aqui" at bounding box center [98, 305] width 20 height 15
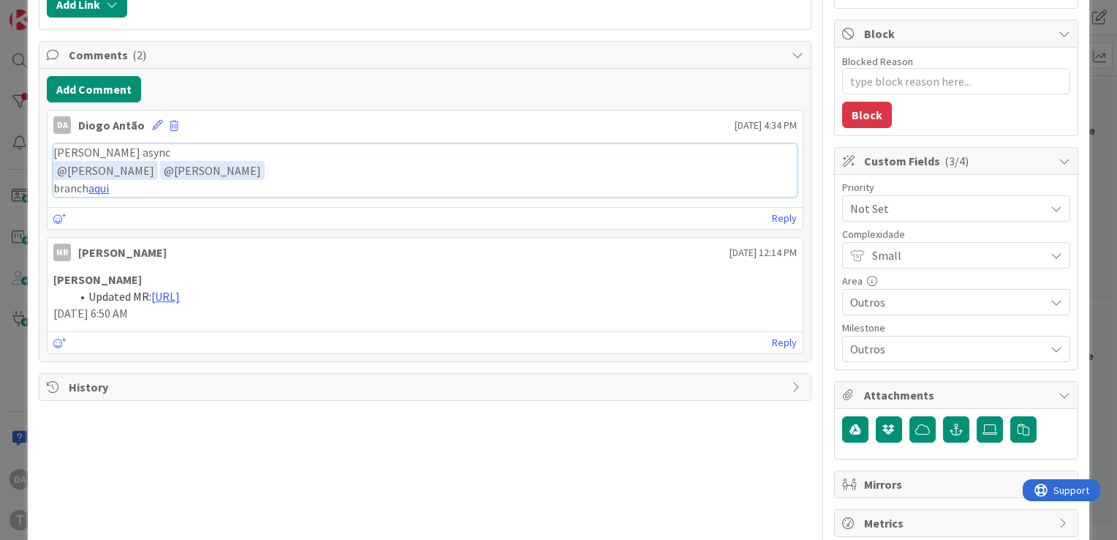
scroll to position [288, 0]
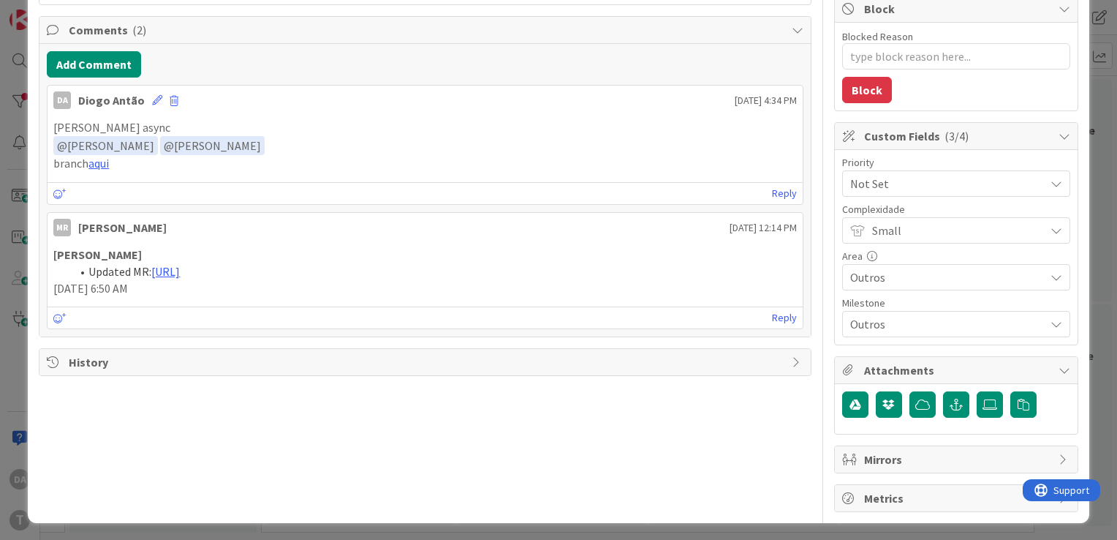
click at [896, 173] on span "Not Set" at bounding box center [943, 183] width 187 height 20
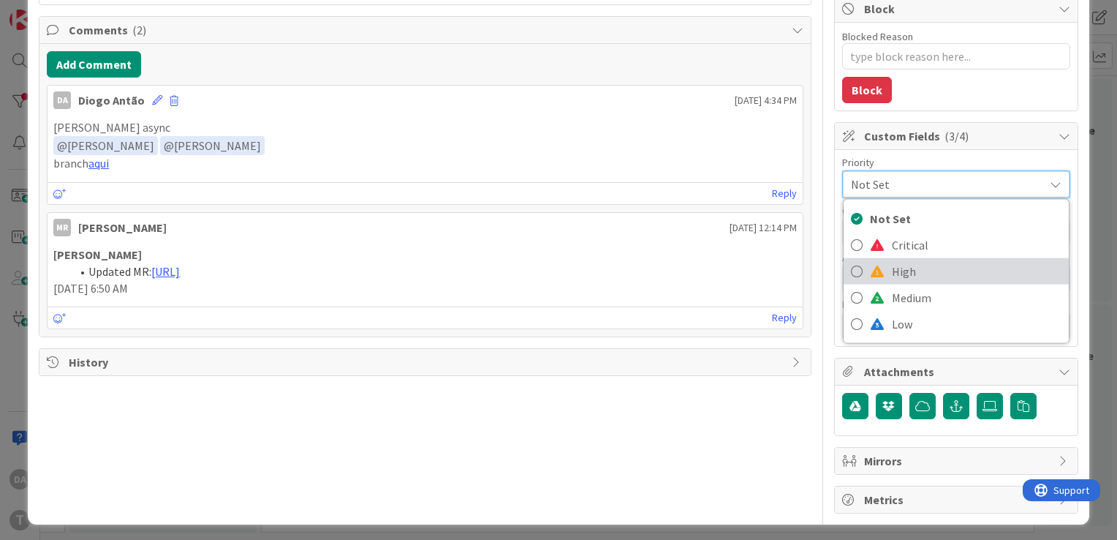
click at [913, 266] on span "High" at bounding box center [977, 271] width 170 height 22
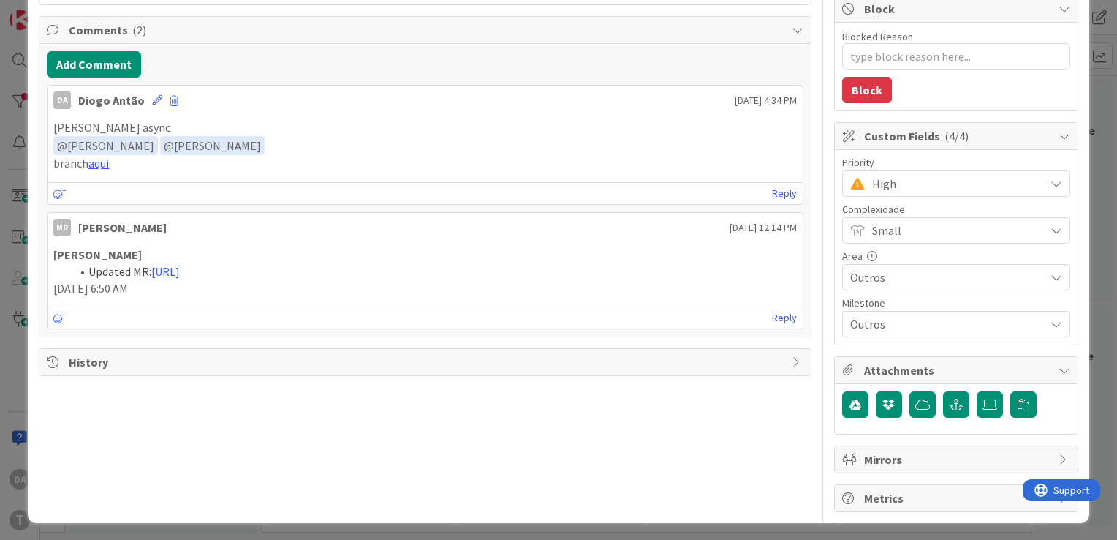
type textarea "x"
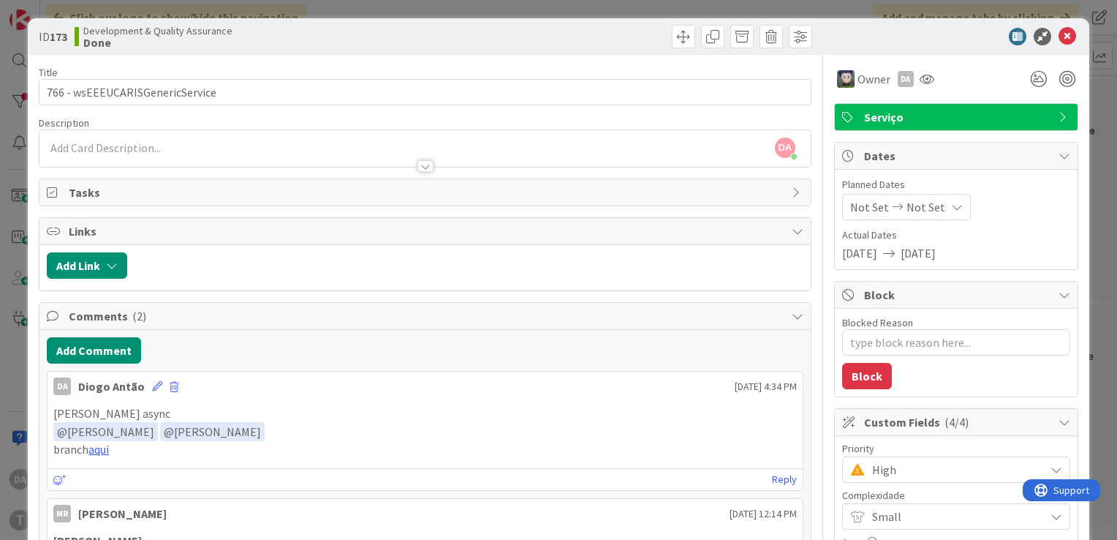
scroll to position [0, 0]
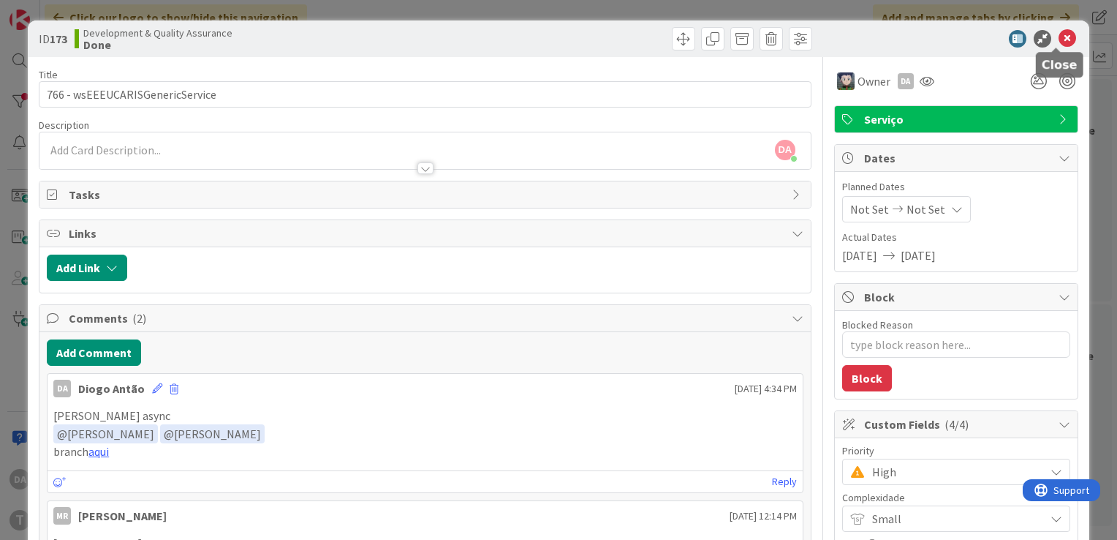
click at [1059, 41] on icon at bounding box center [1068, 39] width 18 height 18
